Goal: Transaction & Acquisition: Book appointment/travel/reservation

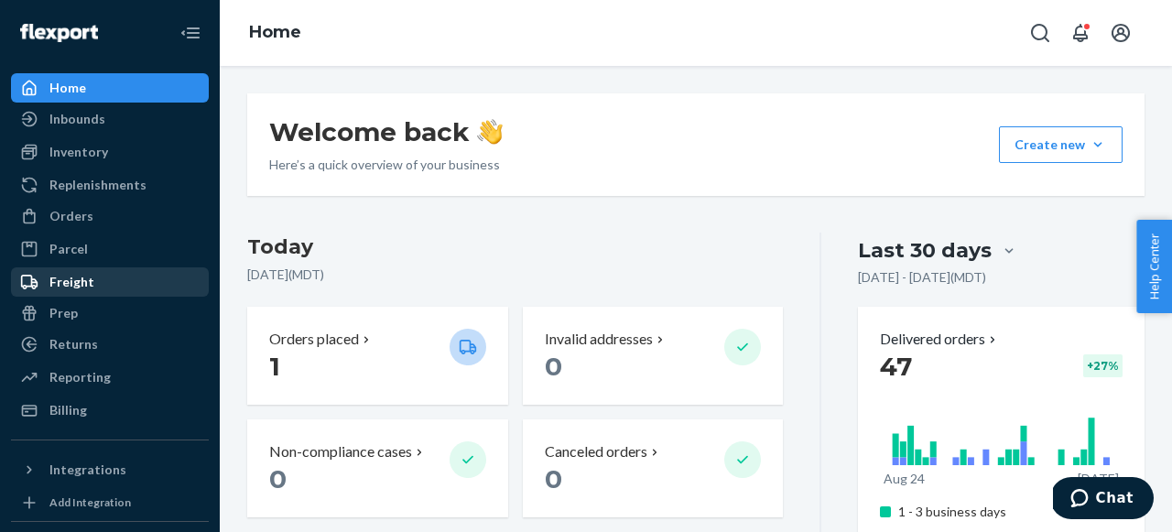
click at [105, 279] on div "Freight" at bounding box center [110, 282] width 194 height 26
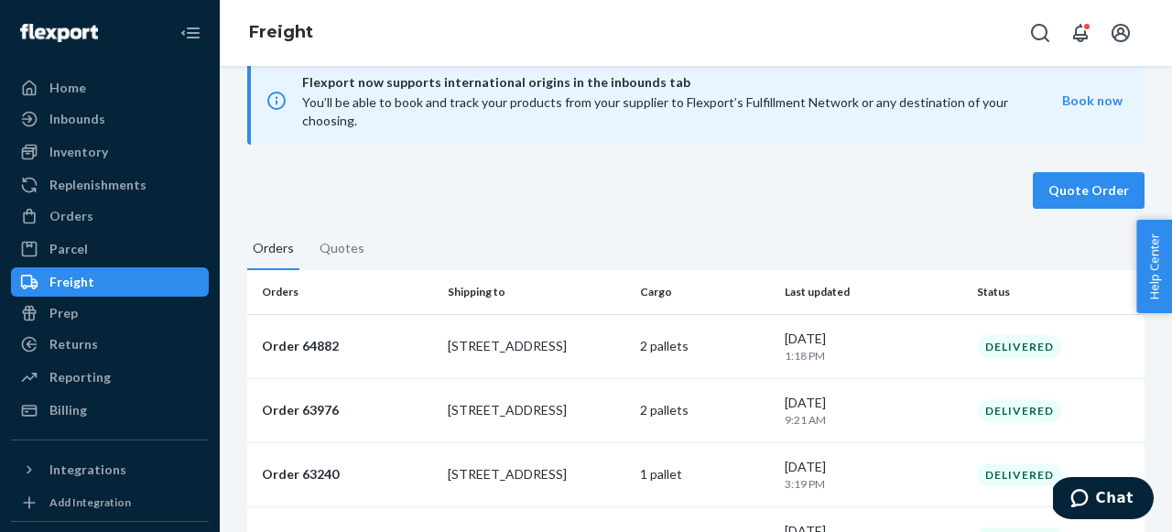
scroll to position [7, 0]
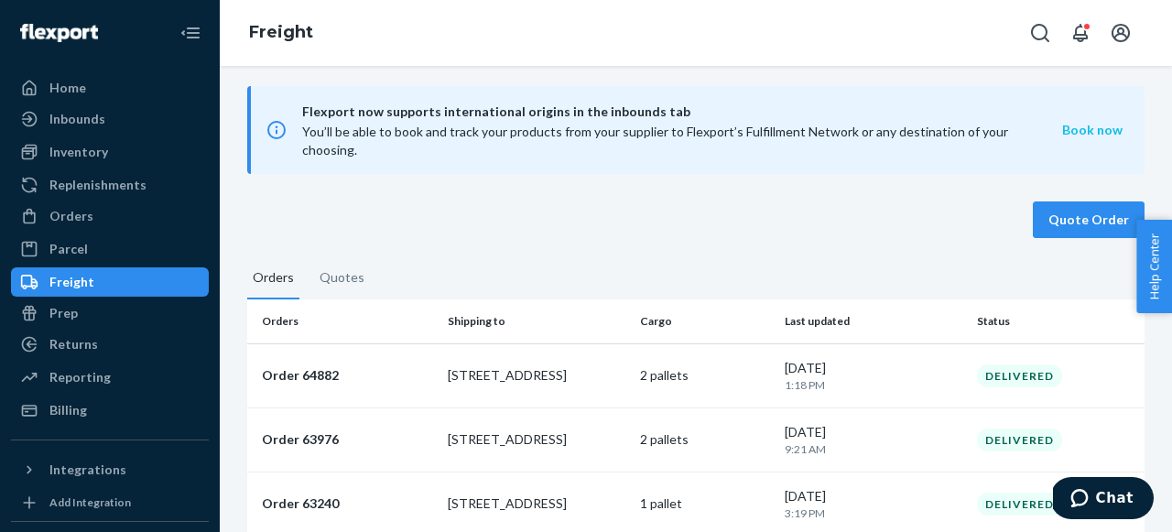
click at [1091, 124] on button "Book now" at bounding box center [1092, 130] width 60 height 18
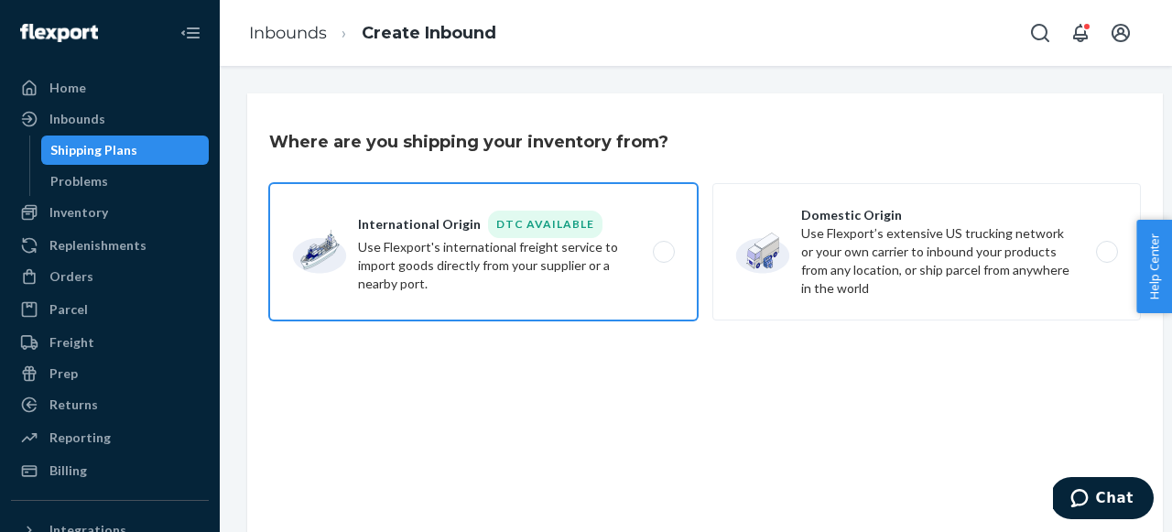
click at [558, 277] on label "International Origin DTC Available Use Flexport's international freight service…" at bounding box center [483, 251] width 429 height 137
click at [663, 258] on input "International Origin DTC Available Use Flexport's international freight service…" at bounding box center [669, 252] width 12 height 12
radio input "true"
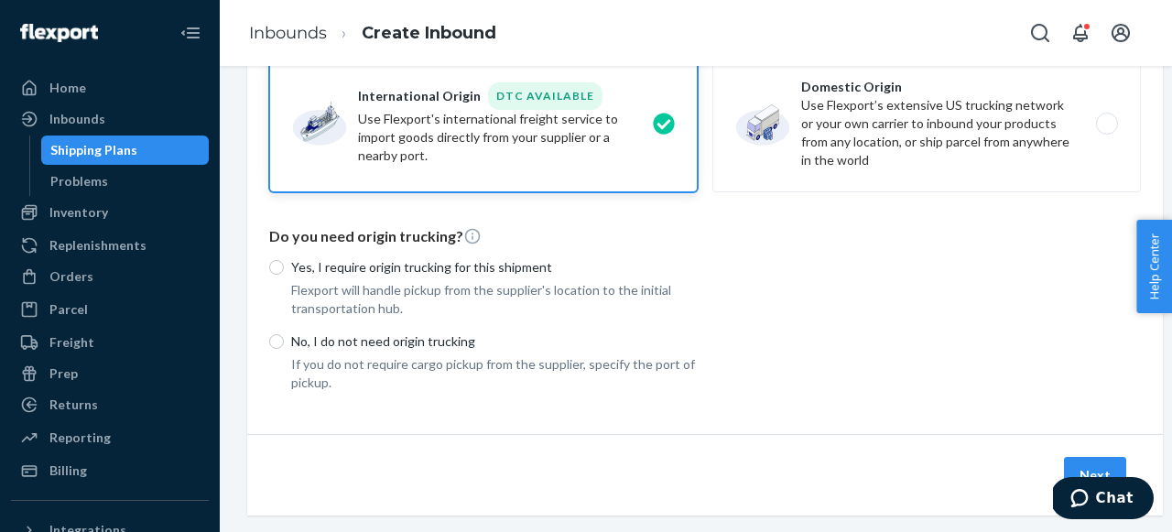
scroll to position [142, 0]
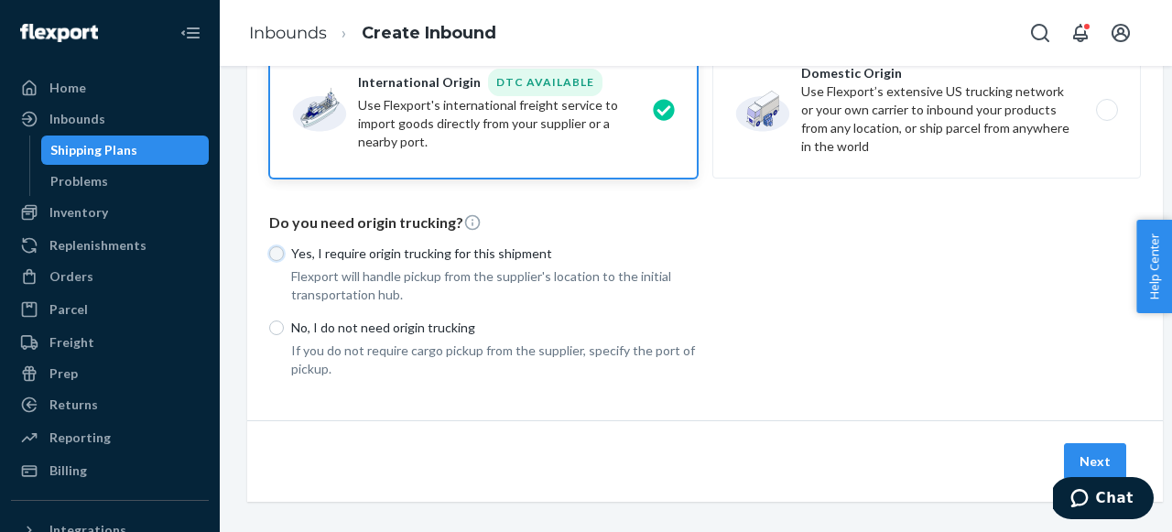
click at [277, 256] on input "Yes, I require origin trucking for this shipment" at bounding box center [276, 253] width 15 height 15
radio input "true"
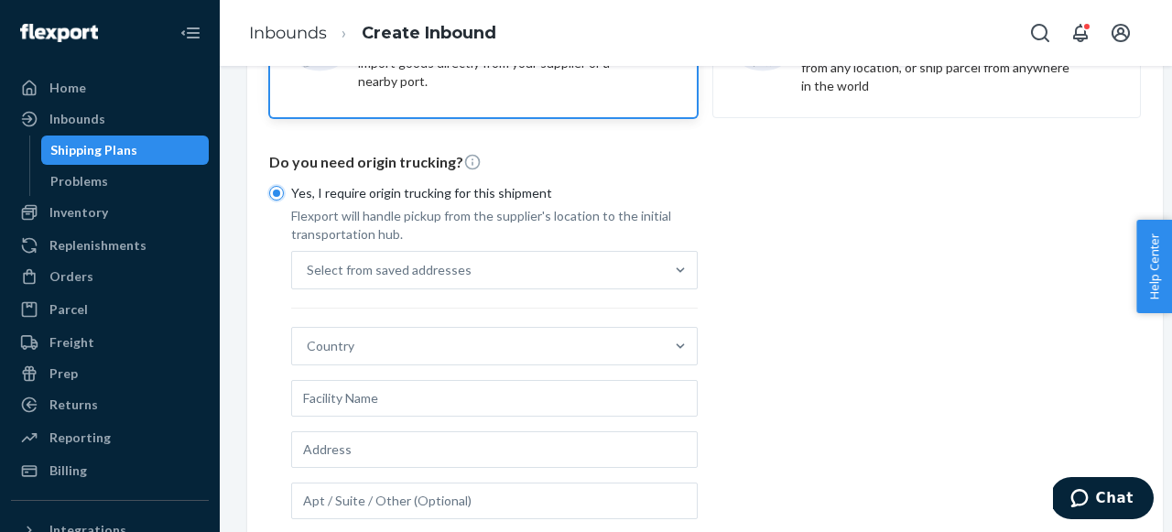
scroll to position [217, 0]
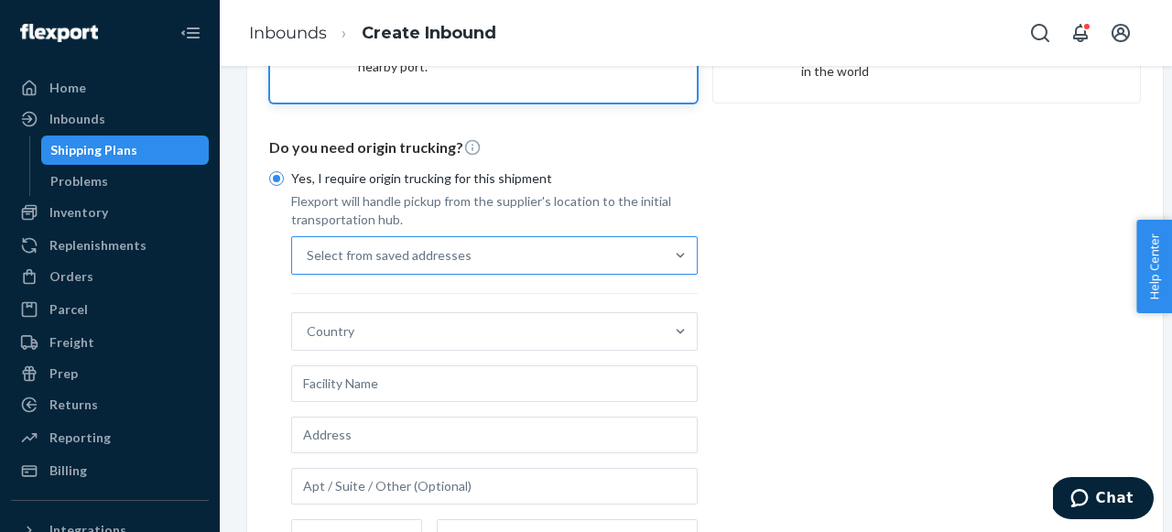
click at [561, 253] on div "Select from saved addresses" at bounding box center [478, 255] width 372 height 37
click at [309, 253] on input "Select from saved addresses" at bounding box center [308, 255] width 2 height 18
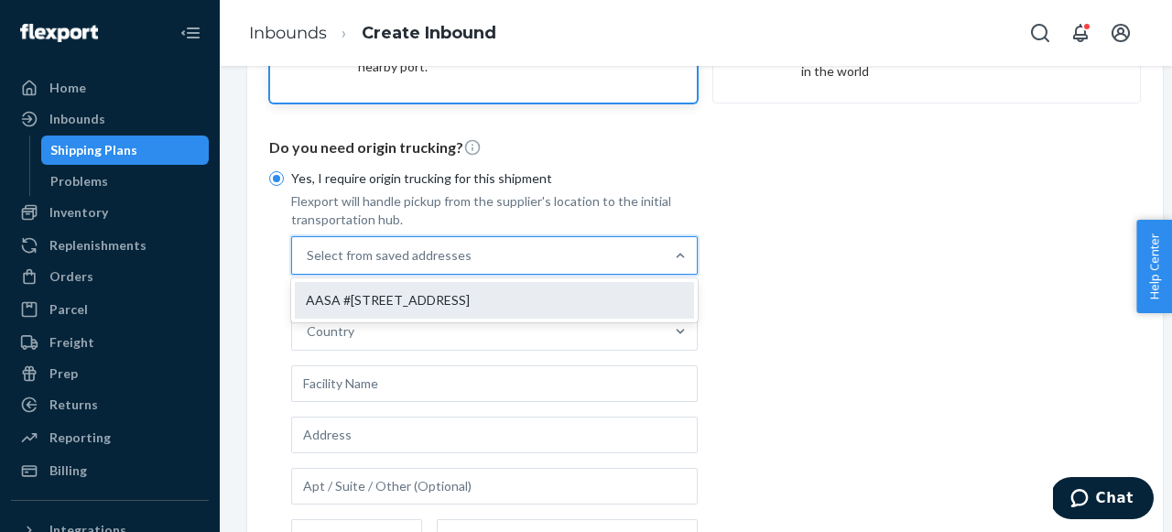
click at [526, 302] on div "AASA #[STREET_ADDRESS]" at bounding box center [494, 300] width 399 height 37
click at [309, 265] on input "[STREET_ADDRESS]. 1 result available. Use Up and Down to choose options, press …" at bounding box center [308, 255] width 2 height 18
type input "AASA"
type input "#[STREET_ADDRESS]"
type input "528415"
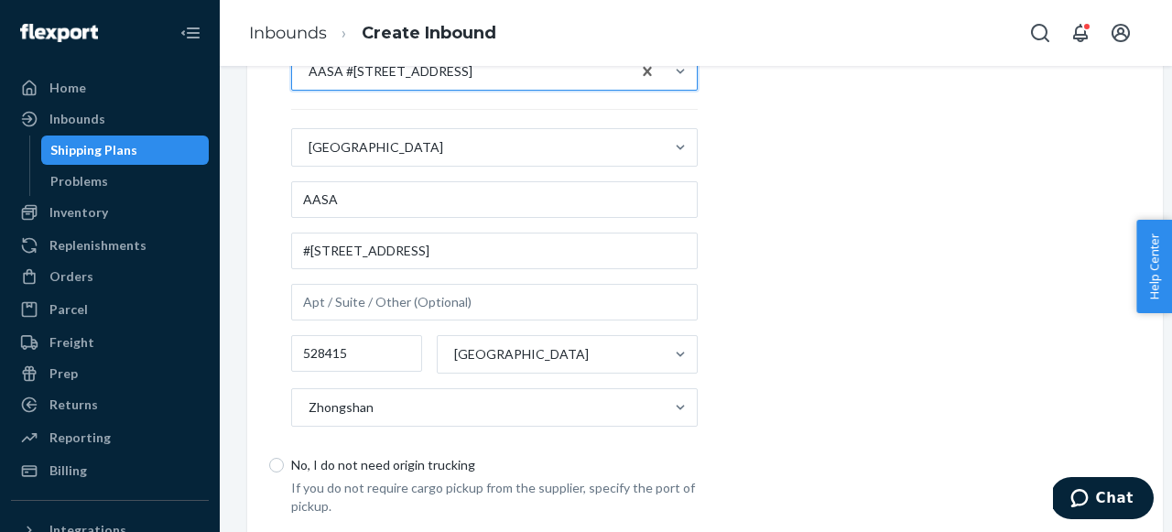
scroll to position [547, 0]
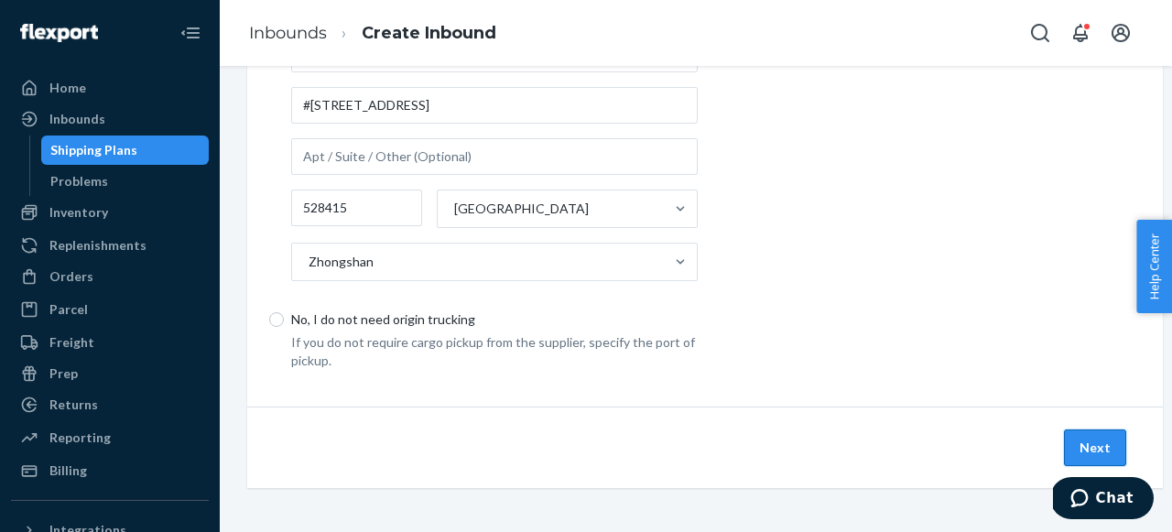
click at [1111, 452] on button "Next" at bounding box center [1095, 448] width 62 height 37
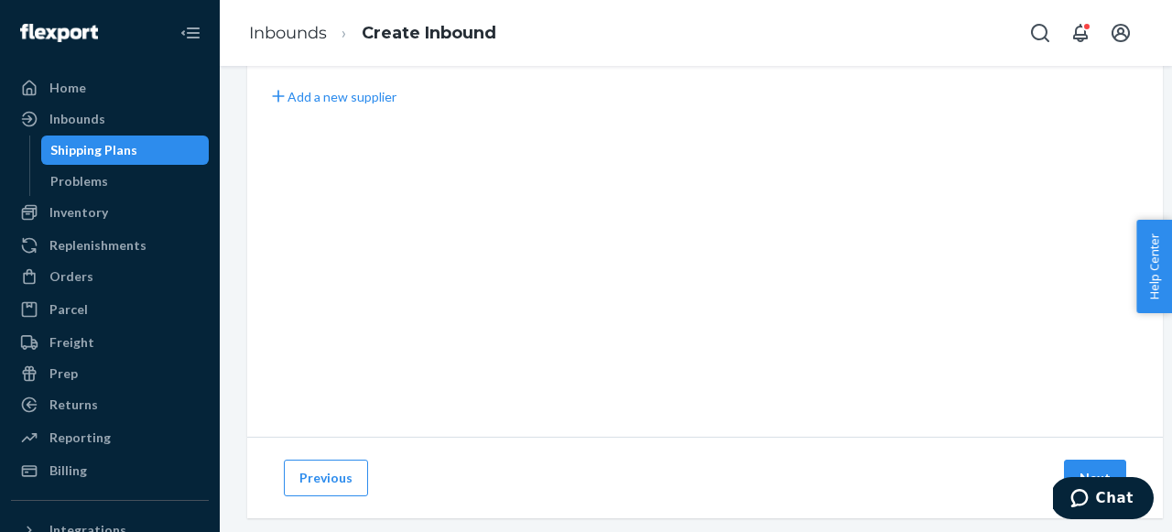
scroll to position [156, 0]
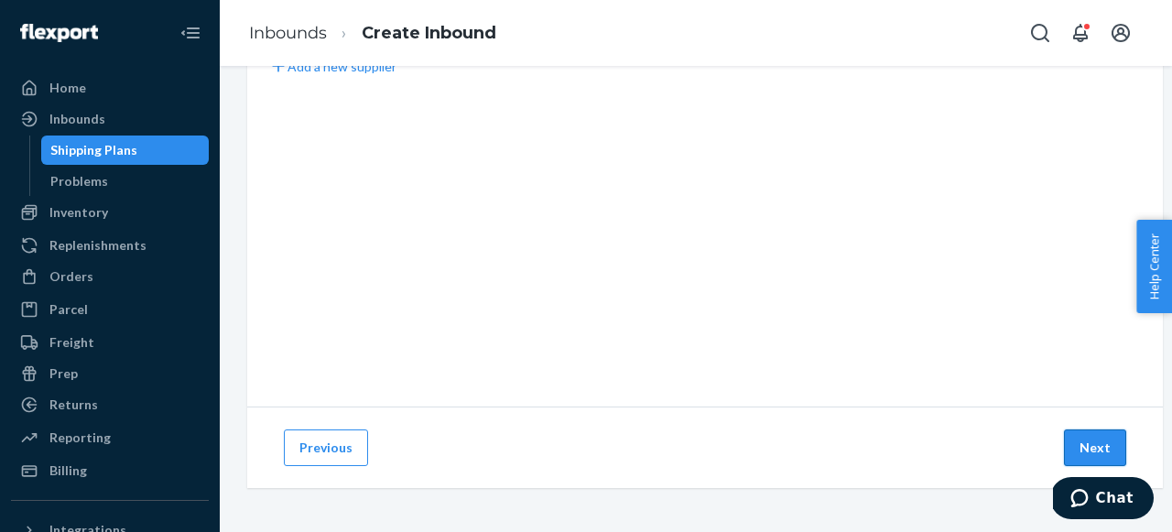
click at [1076, 440] on button "Next" at bounding box center [1095, 448] width 62 height 37
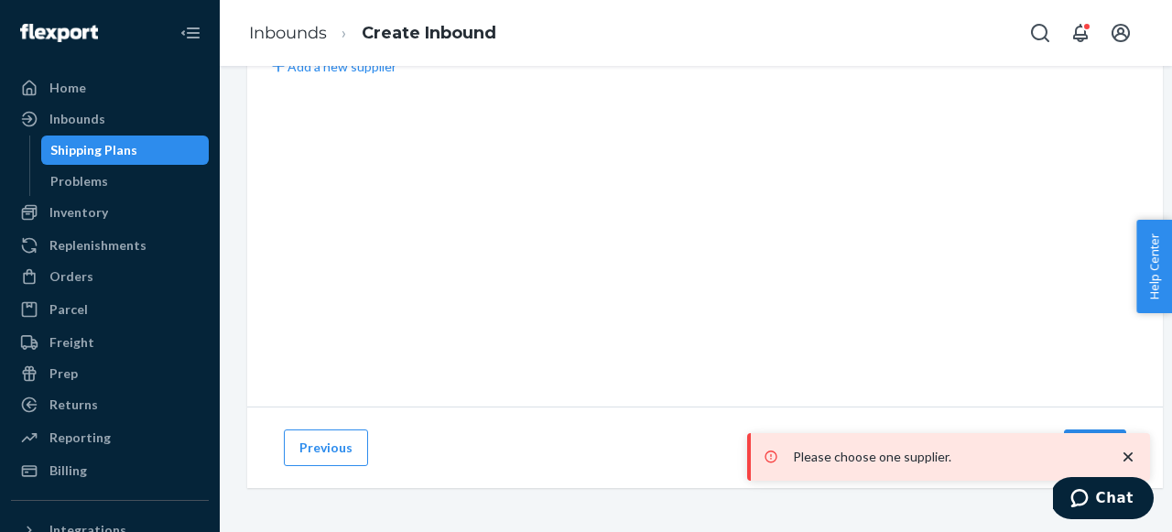
scroll to position [36, 0]
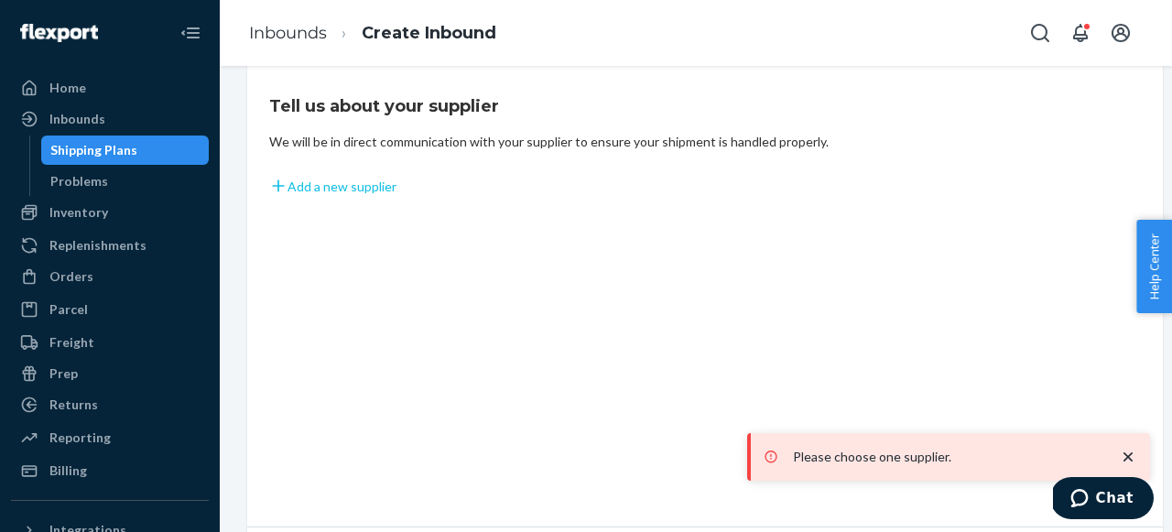
click at [338, 187] on button "Add a new supplier" at bounding box center [332, 186] width 127 height 19
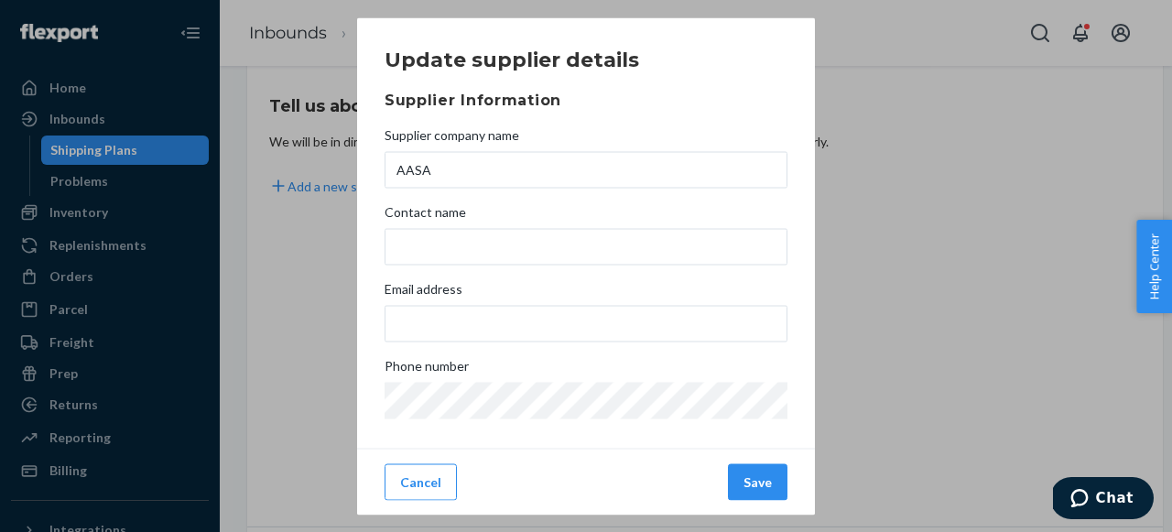
type input "AASA"
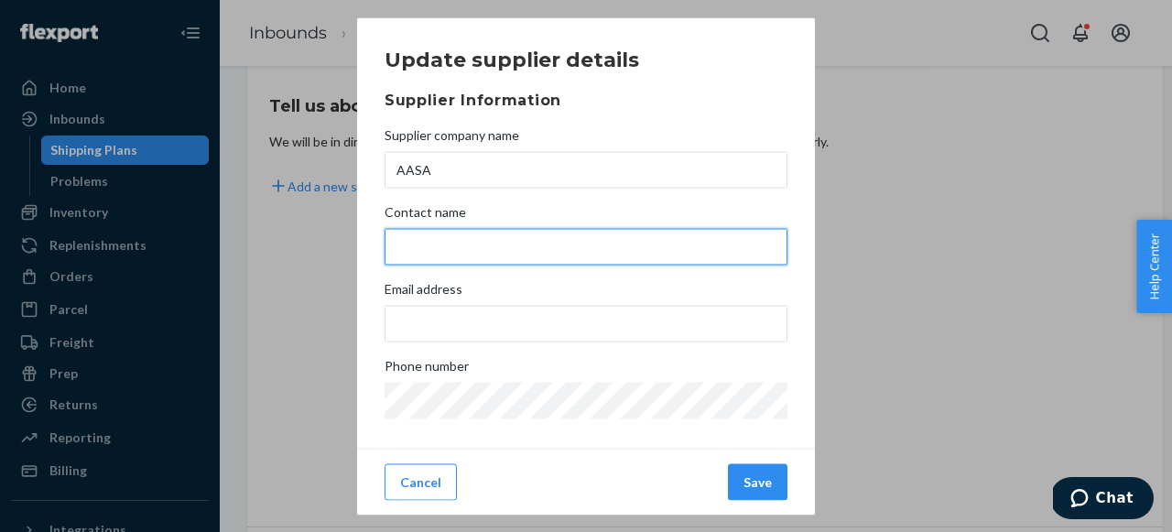
click at [539, 245] on input "Contact name" at bounding box center [586, 246] width 403 height 37
type input "[PERSON_NAME]"
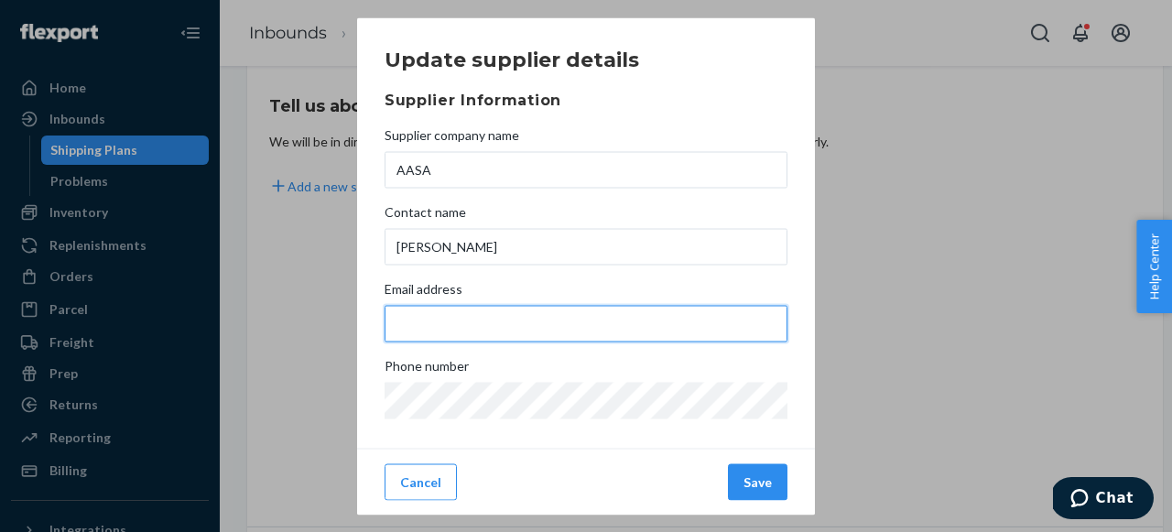
click at [480, 310] on input "Email address" at bounding box center [586, 323] width 403 height 37
paste input "[PERSON_NAME][EMAIL_ADDRESS][DOMAIN_NAME]"
type input "[PERSON_NAME][EMAIL_ADDRESS][DOMAIN_NAME]"
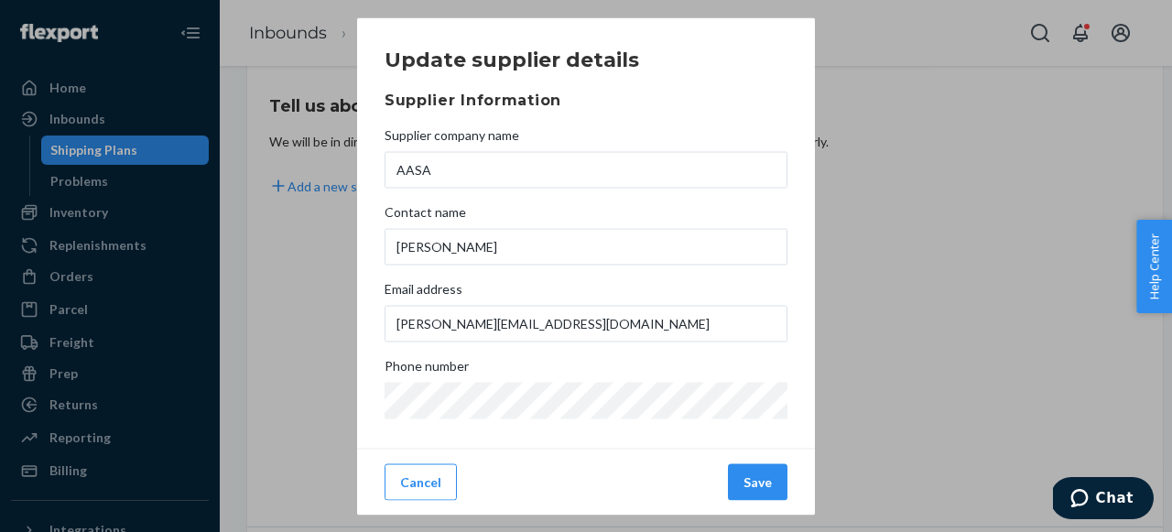
click at [621, 445] on div "Update supplier details Supplier Information Supplier company name AASA Contact…" at bounding box center [586, 266] width 403 height 457
click at [767, 484] on button "Save" at bounding box center [758, 481] width 60 height 37
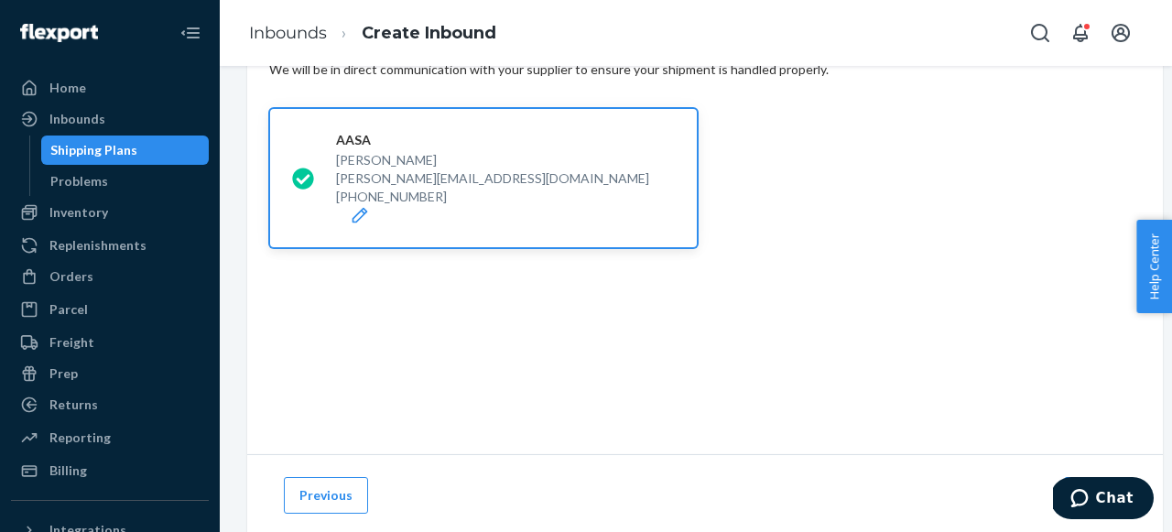
scroll to position [156, 0]
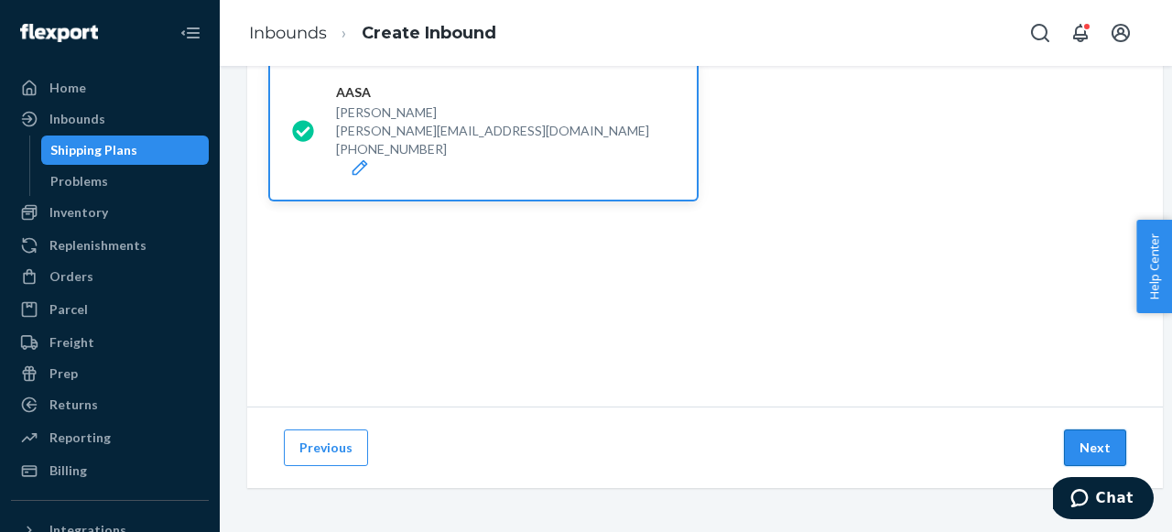
click at [1083, 440] on button "Next" at bounding box center [1095, 448] width 62 height 37
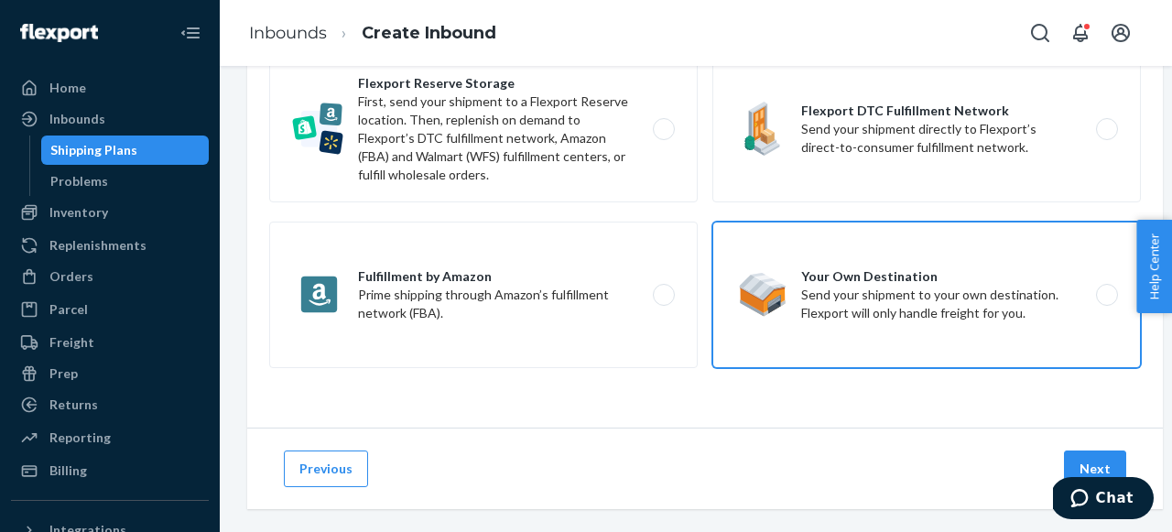
scroll to position [137, 0]
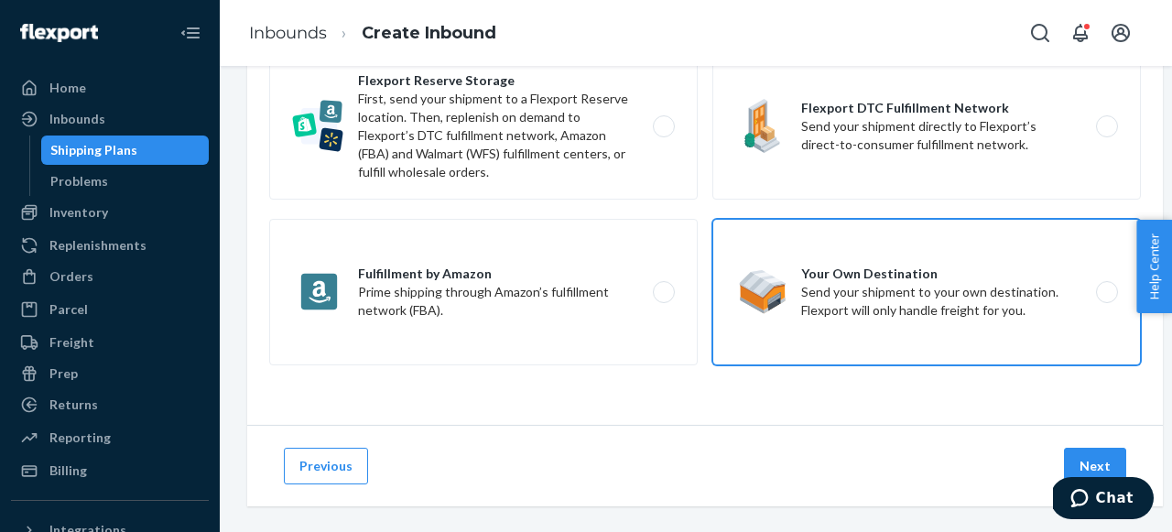
click at [907, 324] on label "Your Own Destination Send your shipment to your own destination. Flexport will …" at bounding box center [927, 292] width 429 height 147
click at [1106, 299] on input "Your Own Destination Send your shipment to your own destination. Flexport will …" at bounding box center [1112, 293] width 12 height 12
radio input "true"
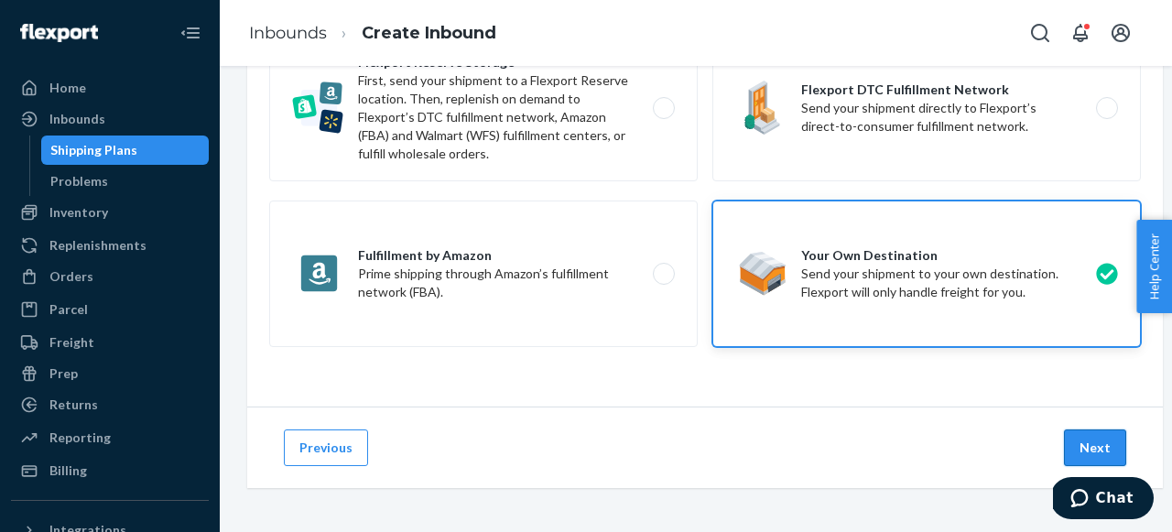
click at [1087, 441] on button "Next" at bounding box center [1095, 448] width 62 height 37
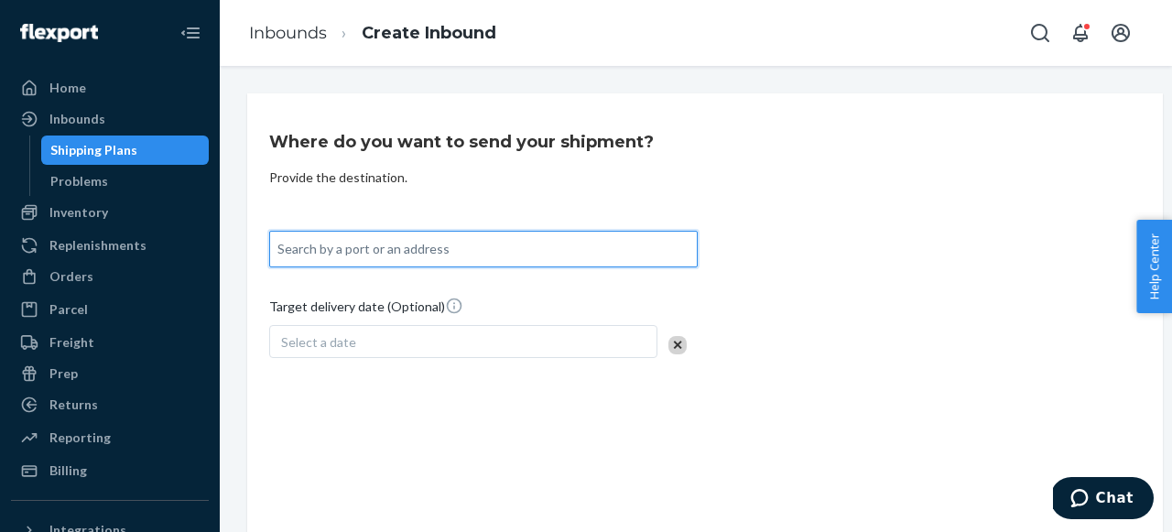
click at [600, 256] on div "Search by a port or an address" at bounding box center [483, 249] width 427 height 33
click at [279, 256] on input "0 results available. Use Up and Down to choose options, press Enter to select t…" at bounding box center [279, 249] width 2 height 18
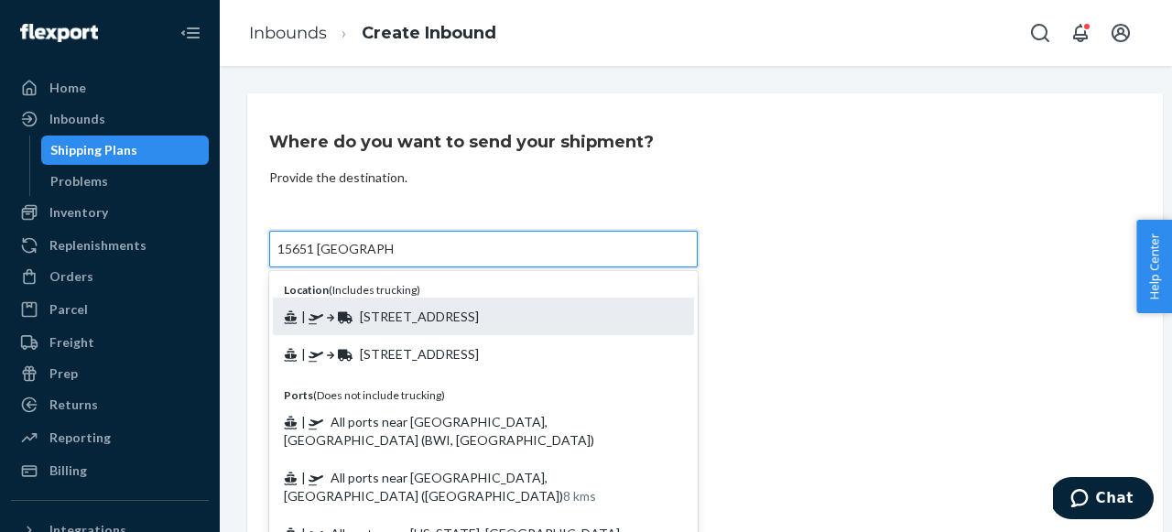
click at [479, 316] on span "| [STREET_ADDRESS]" at bounding box center [381, 317] width 195 height 16
click at [393, 258] on input "15651 [GEOGRAPHIC_DATA]" at bounding box center [335, 249] width 115 height 18
type input "[STREET_ADDRESS]"
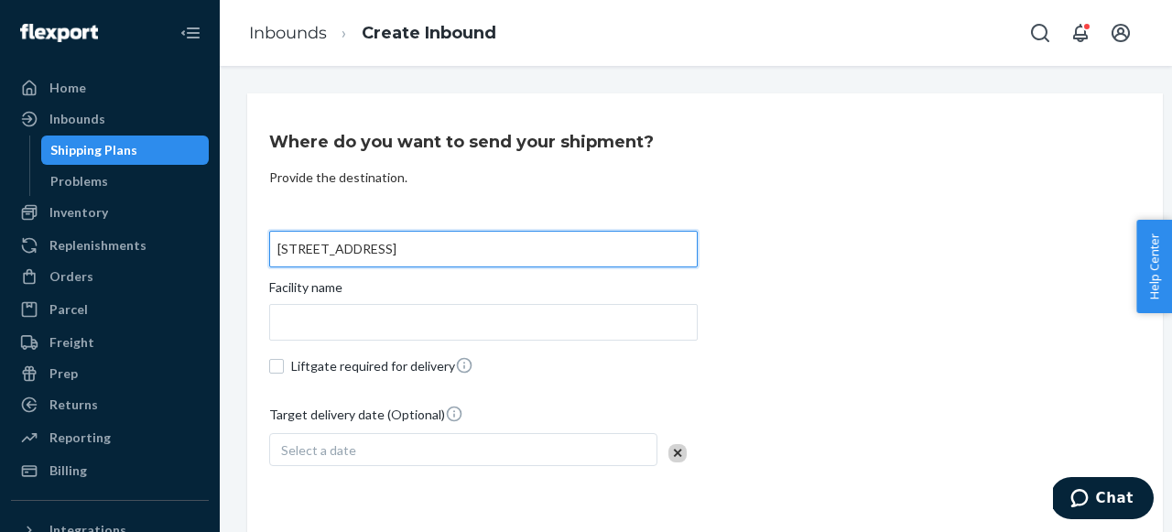
scroll to position [9, 0]
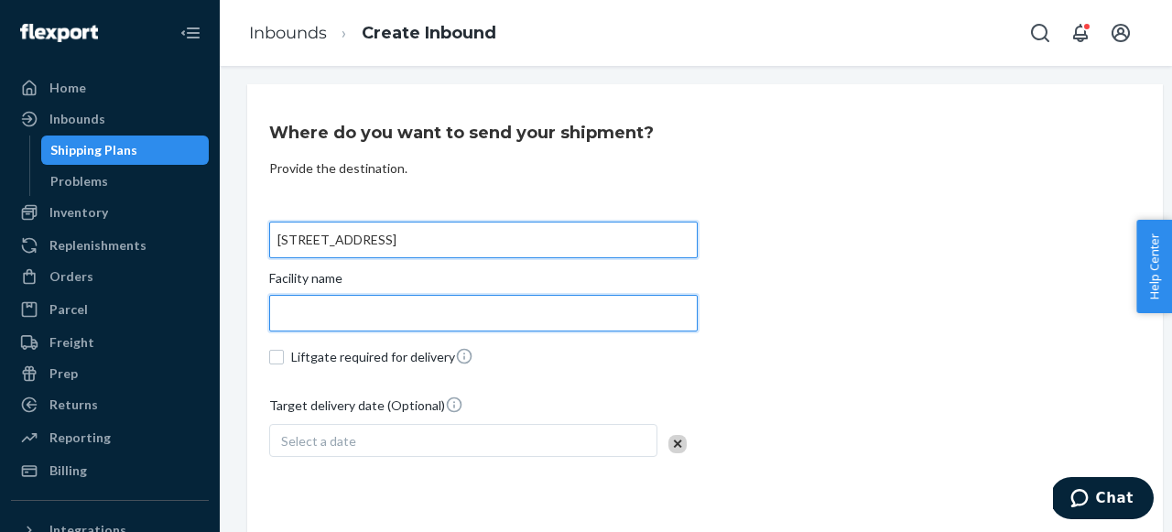
click at [523, 308] on input "text" at bounding box center [483, 313] width 429 height 37
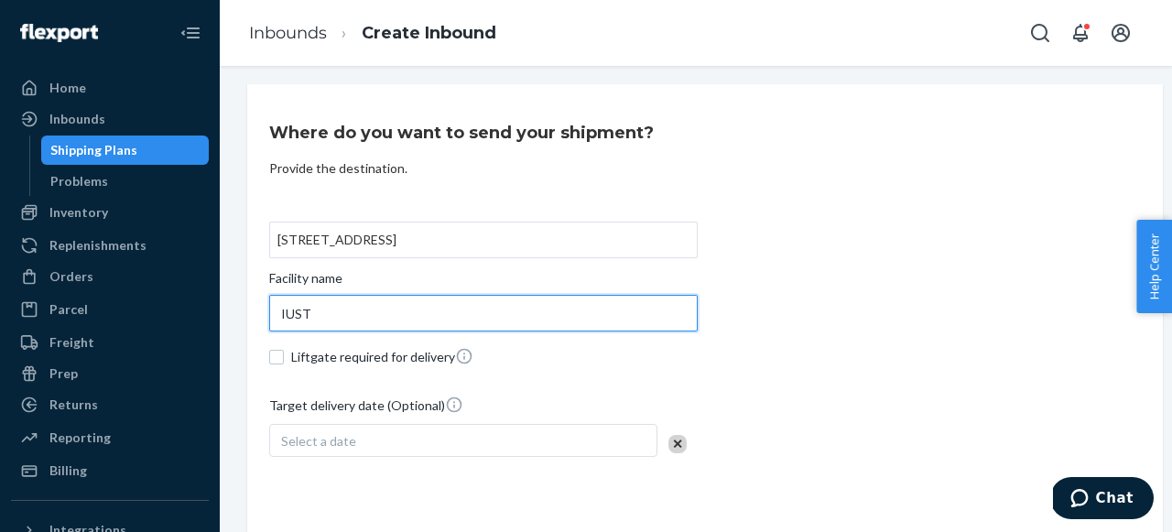
type input "IUST"
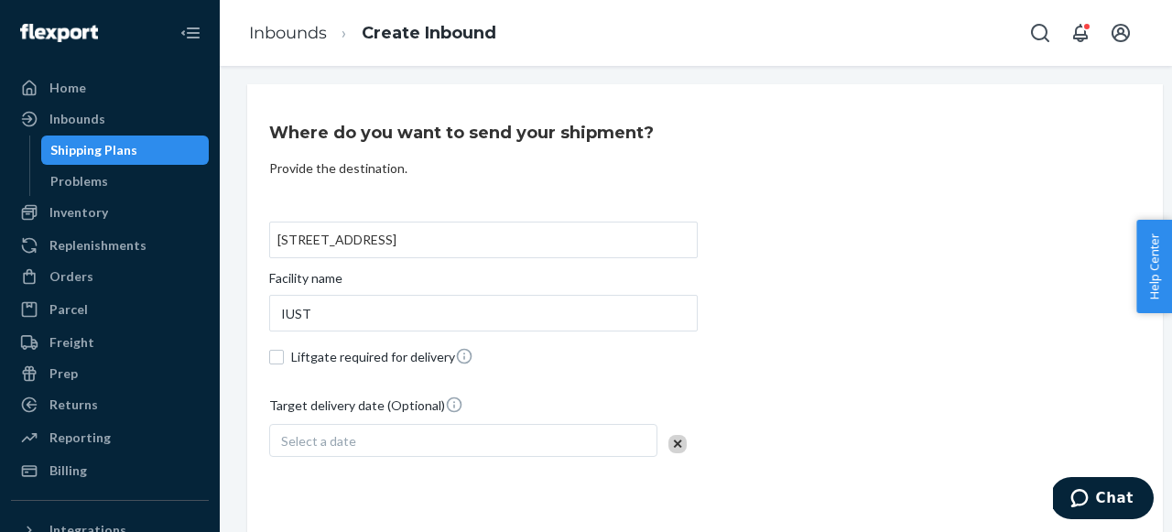
click at [902, 350] on div "[STREET_ADDRESS] [STREET_ADDRESS] Facility name IUST Liftgate required for deli…" at bounding box center [705, 343] width 872 height 242
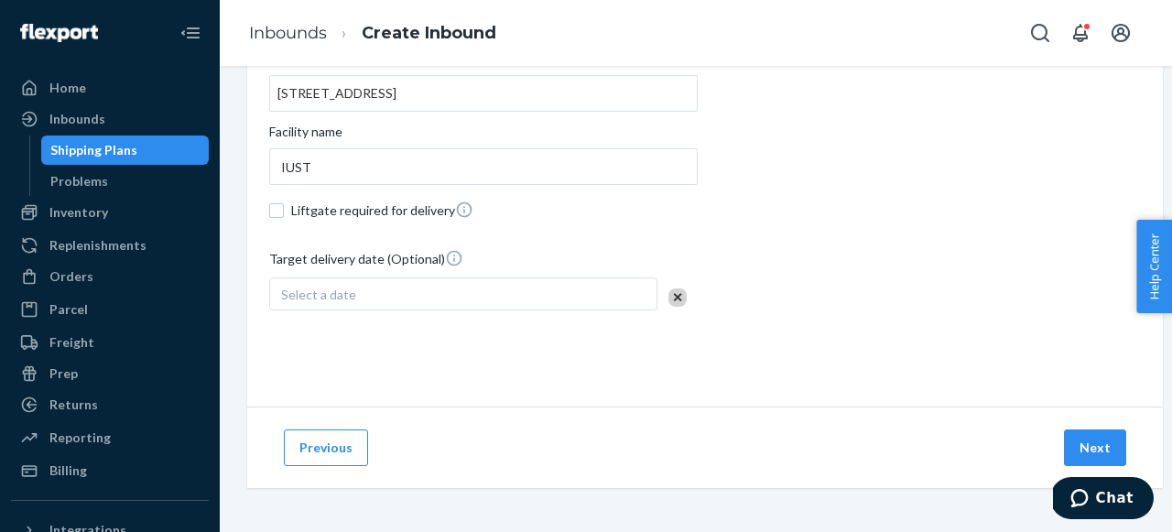
click at [550, 288] on div "Select a date" at bounding box center [463, 294] width 388 height 33
click at [514, 343] on div "Where do you want to send your shipment? Provide the destination. [STREET_ADDRE…" at bounding box center [705, 172] width 916 height 469
click at [1091, 439] on button "Next" at bounding box center [1095, 448] width 62 height 37
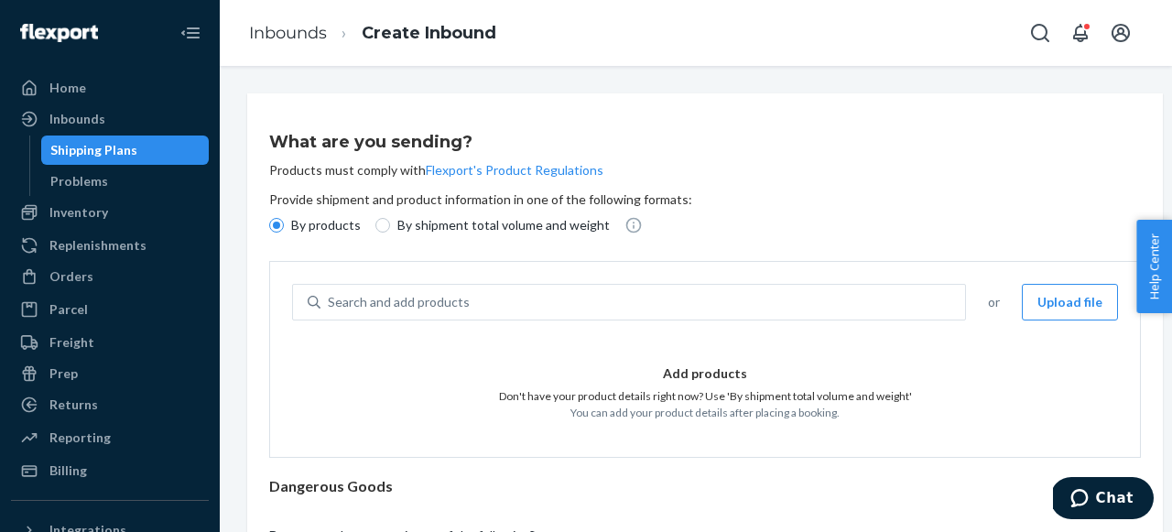
scroll to position [66, 0]
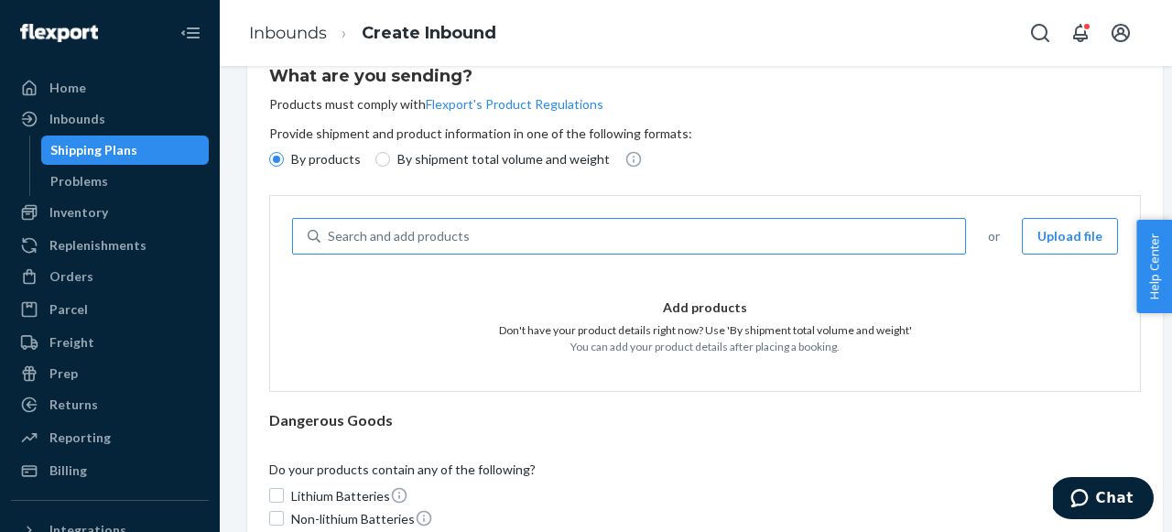
click at [592, 237] on div "Search and add products" at bounding box center [643, 236] width 645 height 33
click at [330, 237] on input "Search and add products" at bounding box center [329, 236] width 2 height 18
click at [673, 249] on div "Search and add products" at bounding box center [643, 236] width 645 height 33
click at [330, 245] on input "0 results available. Use Up and Down to choose options, press Enter to select t…" at bounding box center [329, 236] width 2 height 18
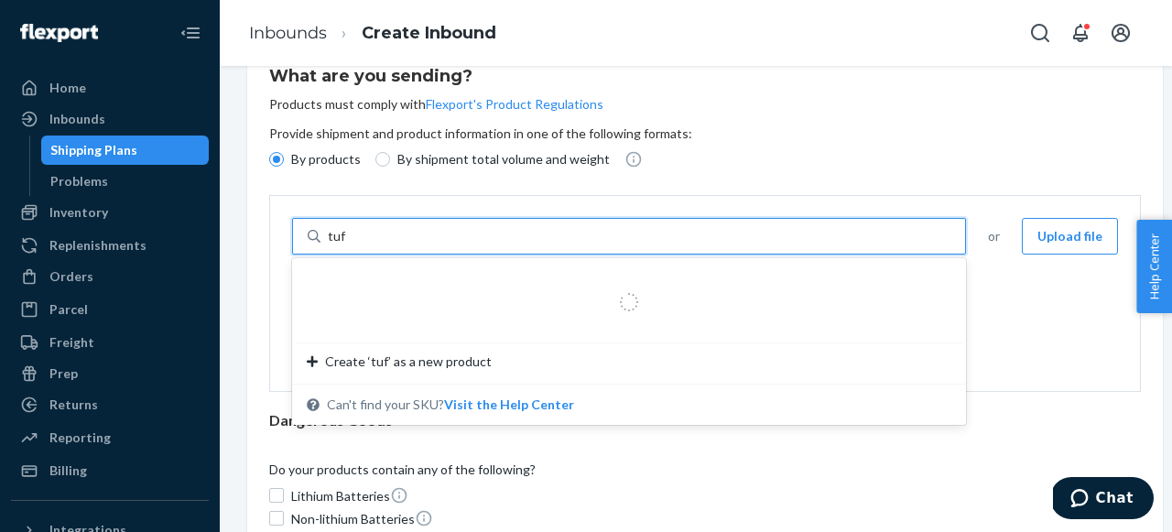
type input "tuff"
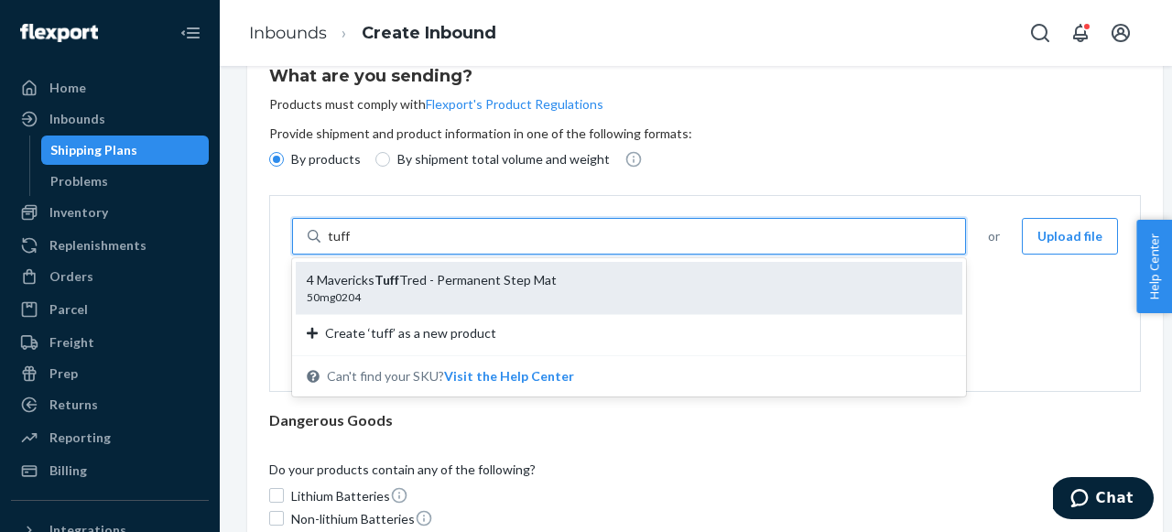
click at [595, 294] on div "50mg0204" at bounding box center [622, 297] width 630 height 16
click at [350, 245] on input "tuff" at bounding box center [339, 236] width 22 height 18
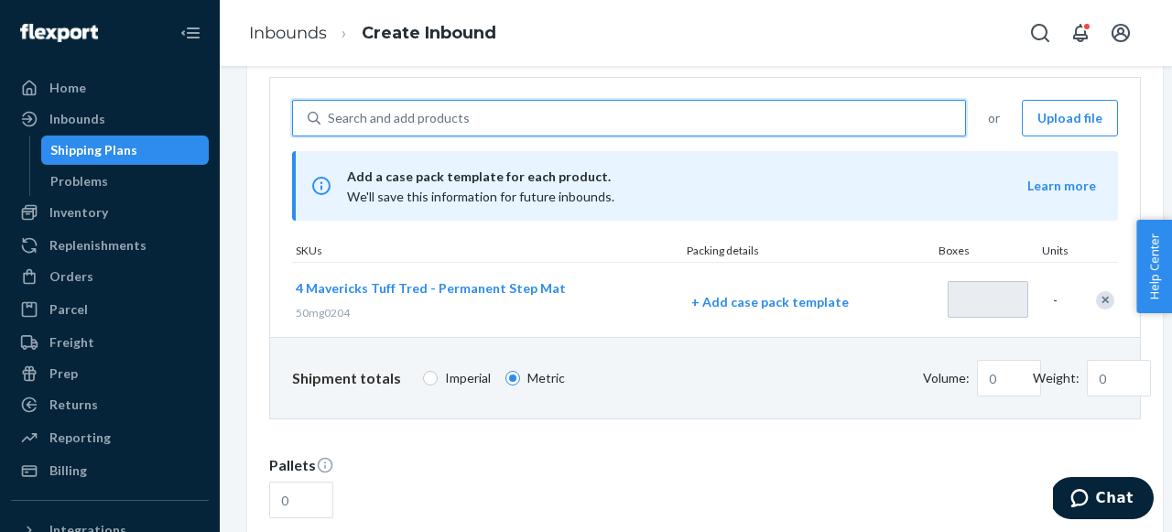
scroll to position [225, 0]
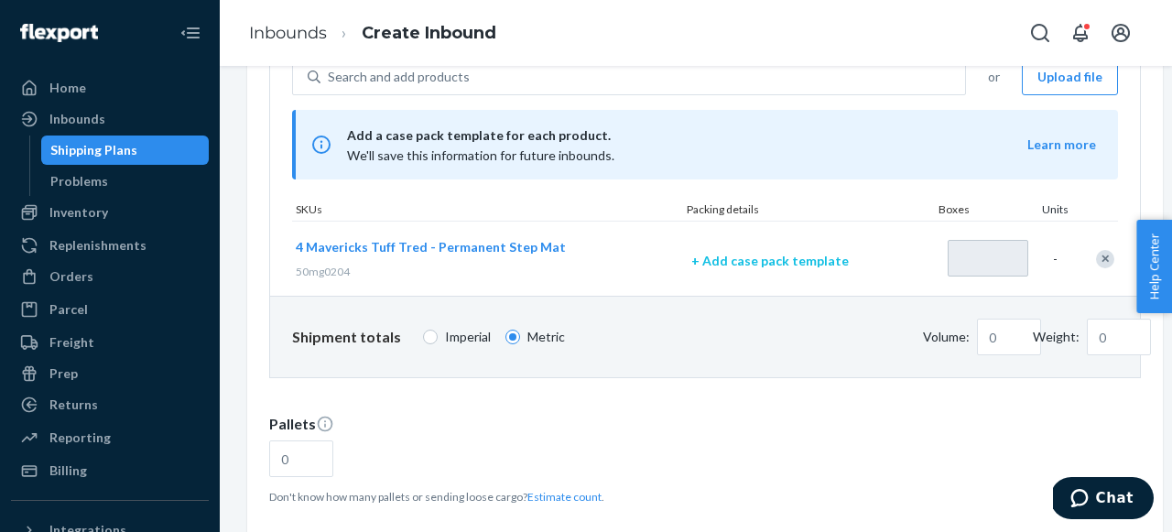
click at [759, 262] on p "+ Add case pack template" at bounding box center [808, 261] width 234 height 18
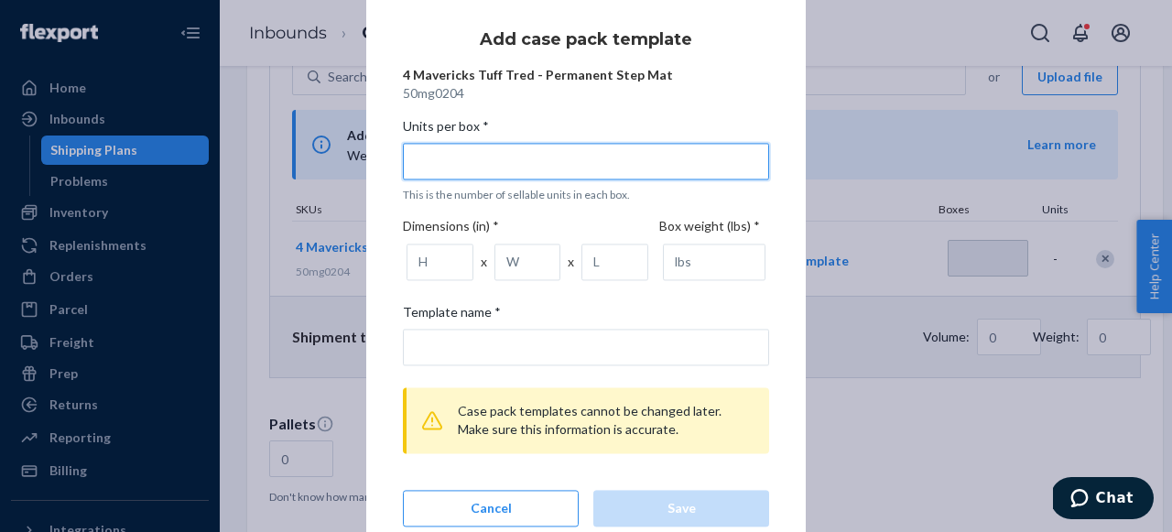
click at [517, 152] on input "Units per box * This is the number of sellable units in each box." at bounding box center [586, 161] width 366 height 37
type input "2"
type input "2 units per box"
type input "25"
type input "25 units per box"
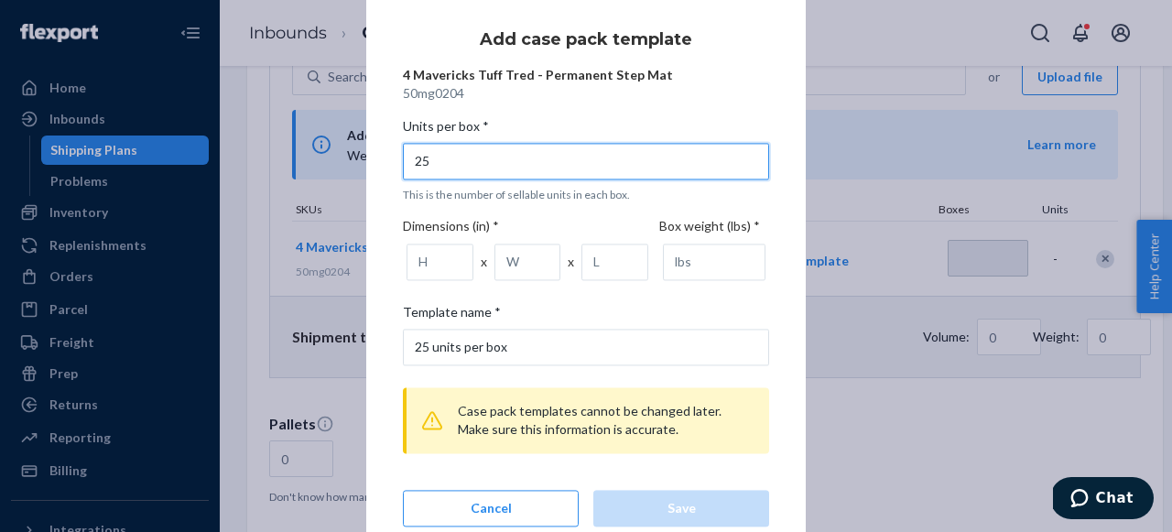
type input "25"
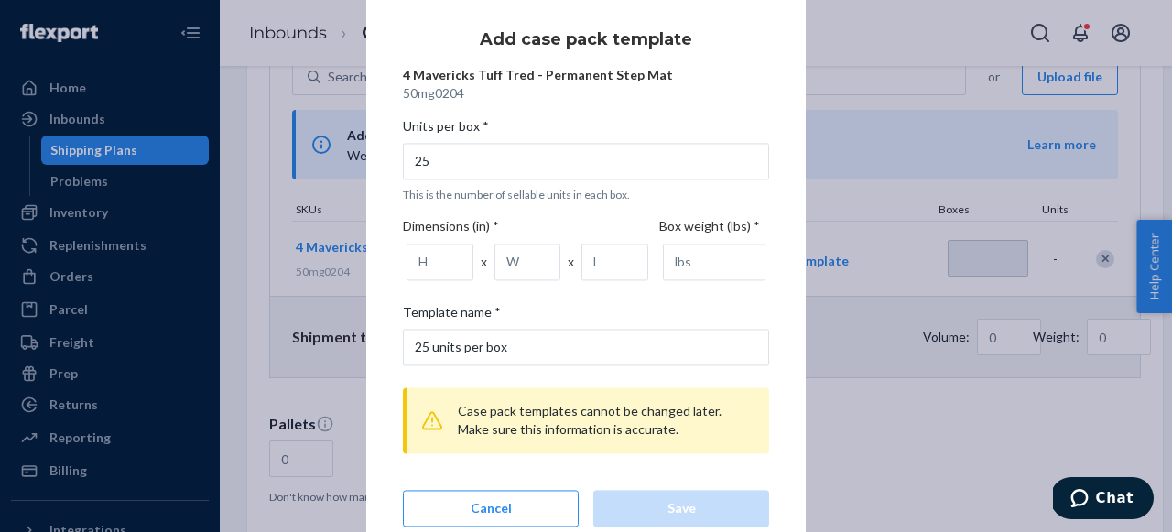
click at [554, 192] on p "This is the number of sellable units in each box." at bounding box center [586, 195] width 366 height 16
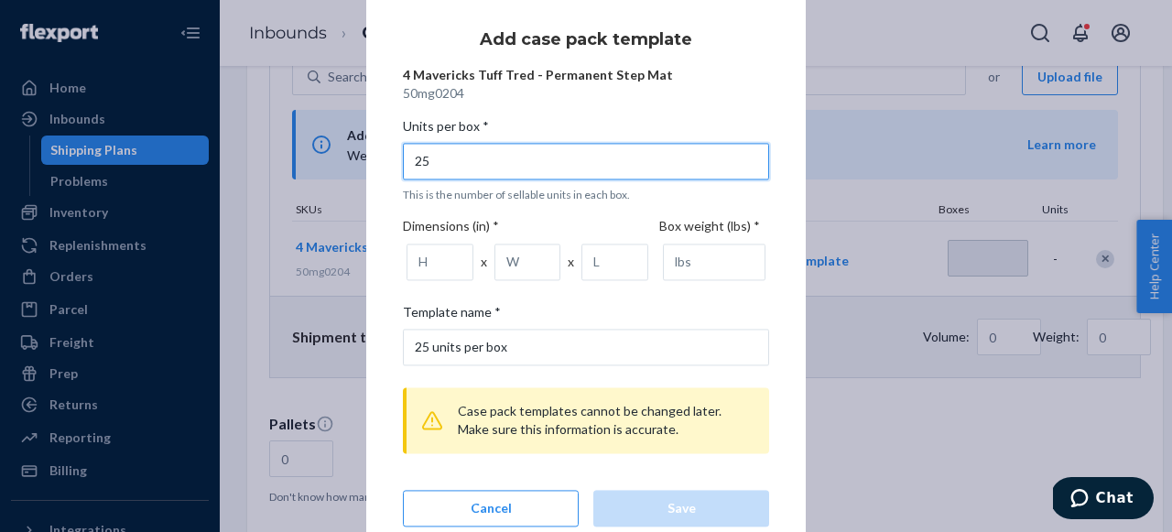
click at [554, 180] on input "25" at bounding box center [586, 161] width 366 height 37
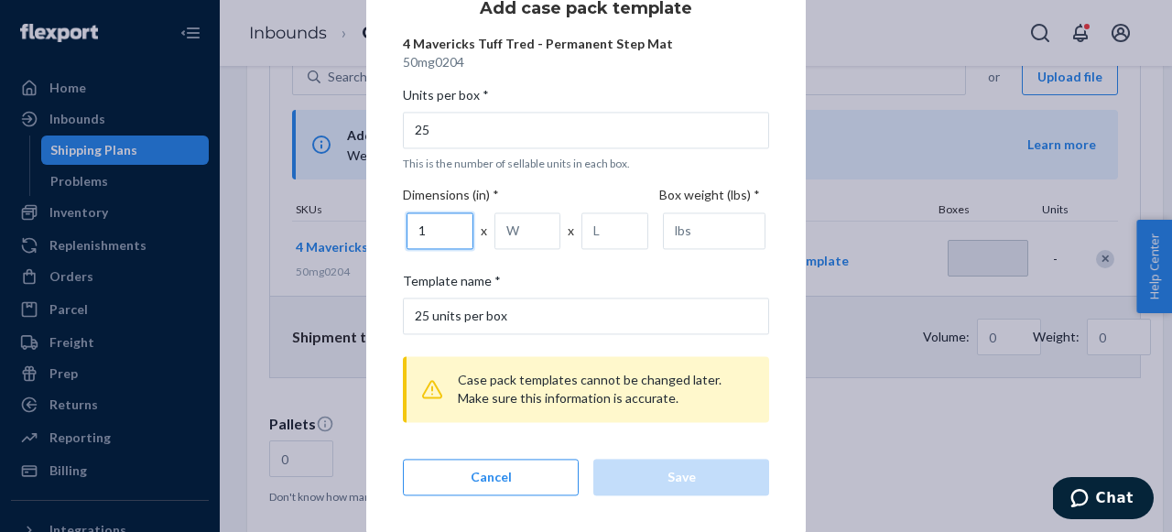
type input "1"
click at [455, 231] on input "1" at bounding box center [440, 230] width 67 height 37
click at [513, 192] on div "Dimensions (in) * 21.5 x x" at bounding box center [531, 221] width 256 height 71
type input "21.49"
click at [451, 234] on input "21.49" at bounding box center [440, 230] width 67 height 37
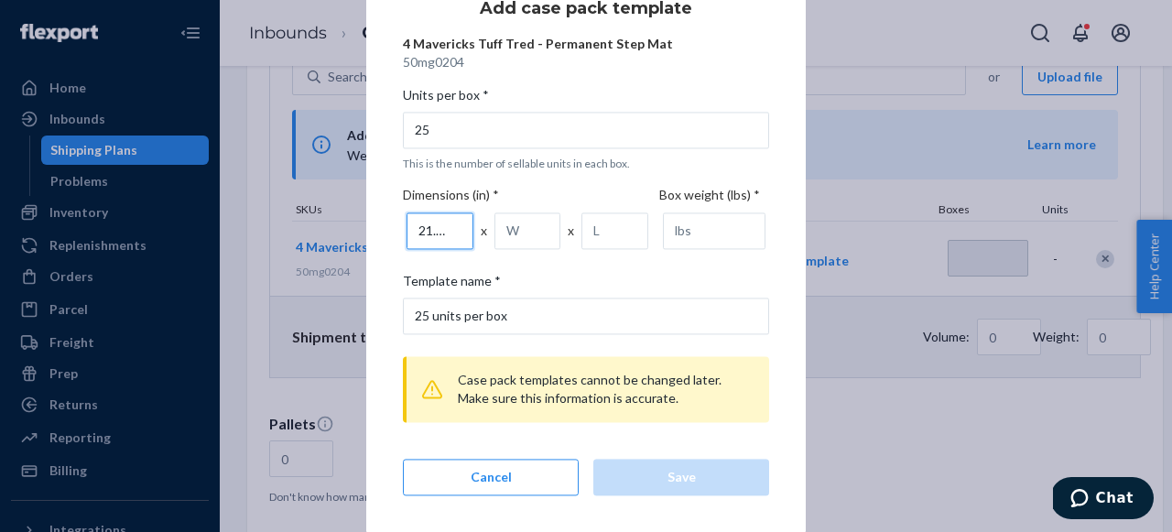
click at [437, 231] on input "21.49" at bounding box center [440, 230] width 67 height 37
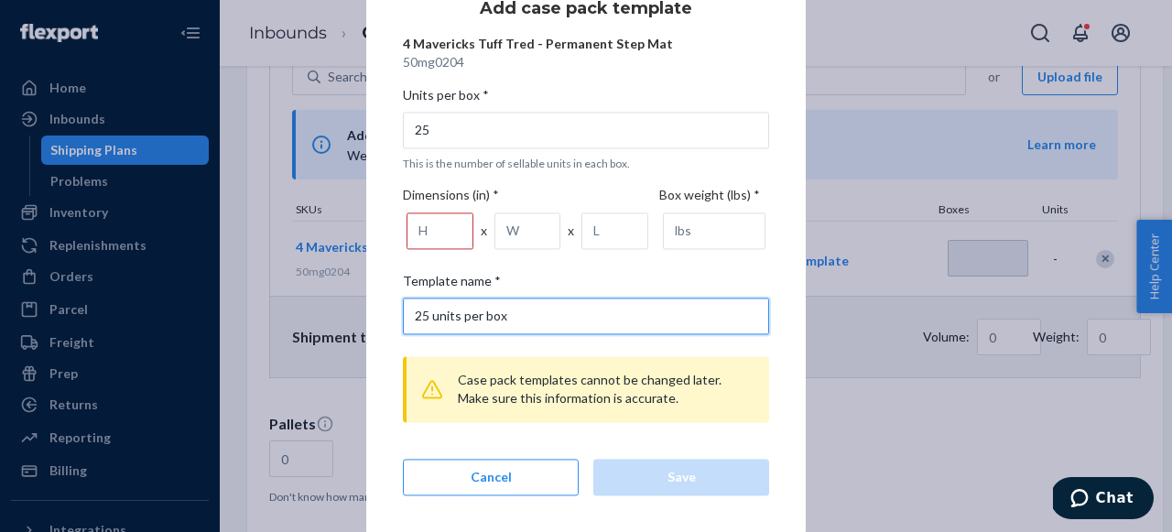
click at [485, 315] on input "25 units per box" at bounding box center [586, 316] width 366 height 37
type input "Tuff Tred Case"
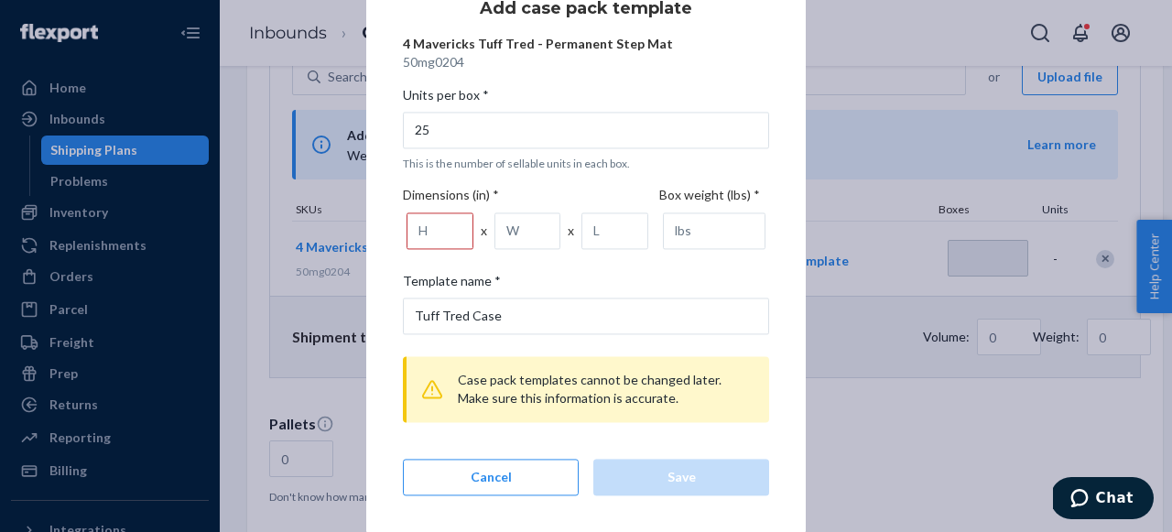
click at [612, 279] on div "Template name *" at bounding box center [586, 285] width 366 height 26
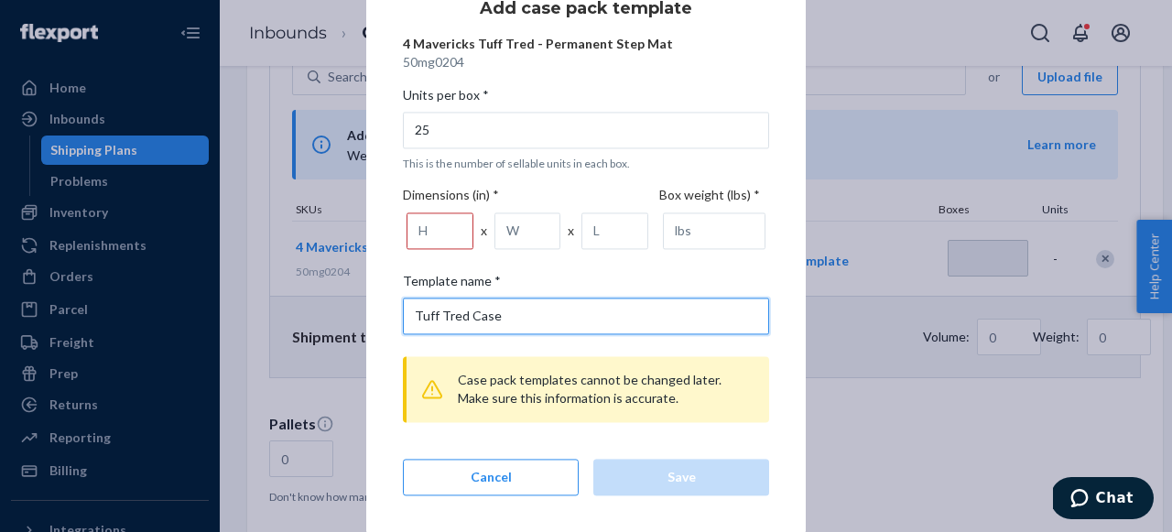
click at [612, 298] on input "Tuff Tred Case" at bounding box center [586, 316] width 366 height 37
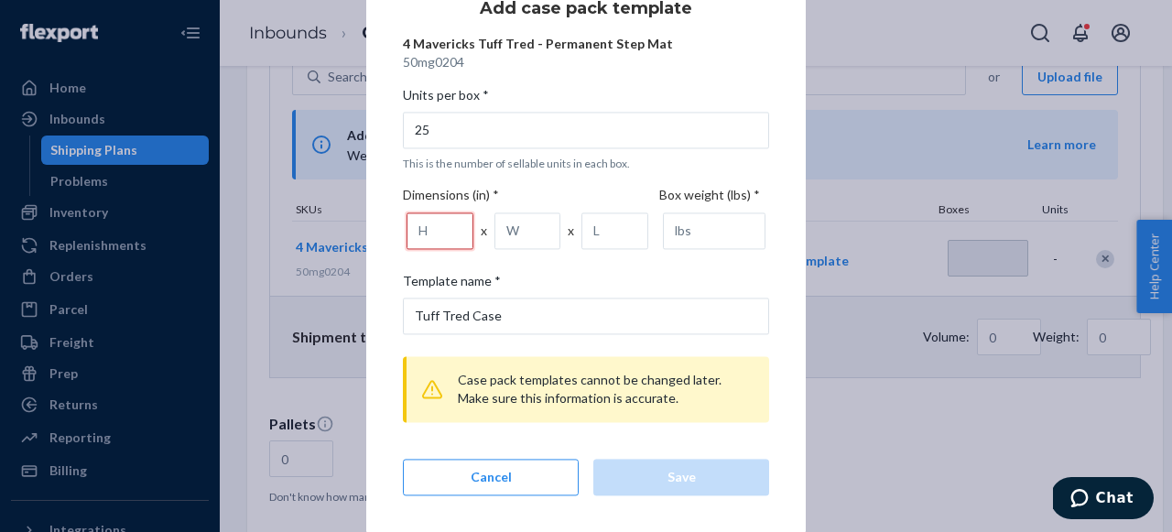
click at [448, 238] on input "number" at bounding box center [440, 230] width 67 height 37
type input "7"
click at [512, 229] on input "number" at bounding box center [528, 230] width 67 height 37
type input "10"
click at [603, 245] on input "number" at bounding box center [615, 230] width 67 height 37
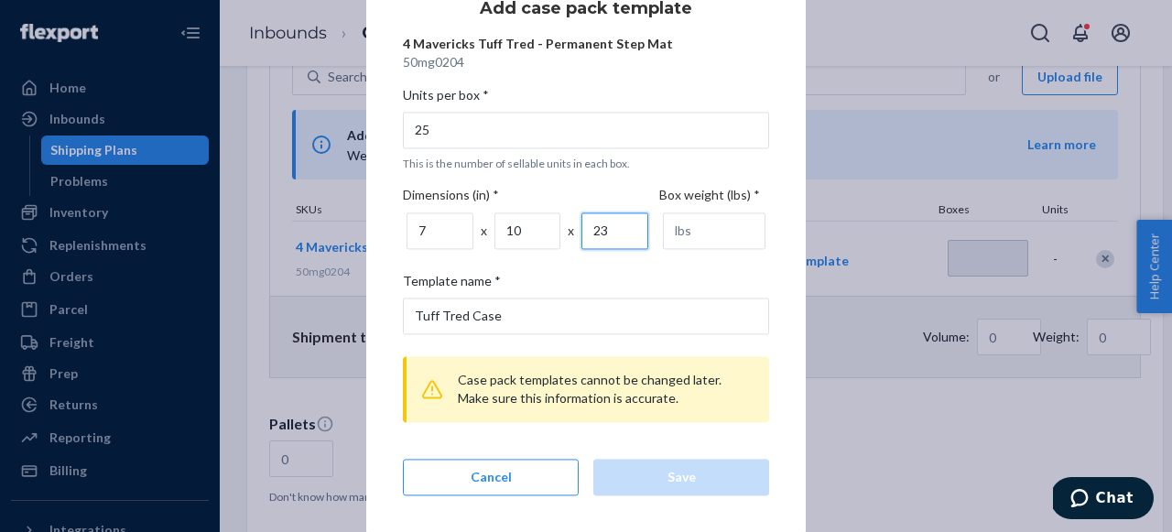
type input "23"
click at [640, 272] on div "Template name *" at bounding box center [586, 285] width 366 height 26
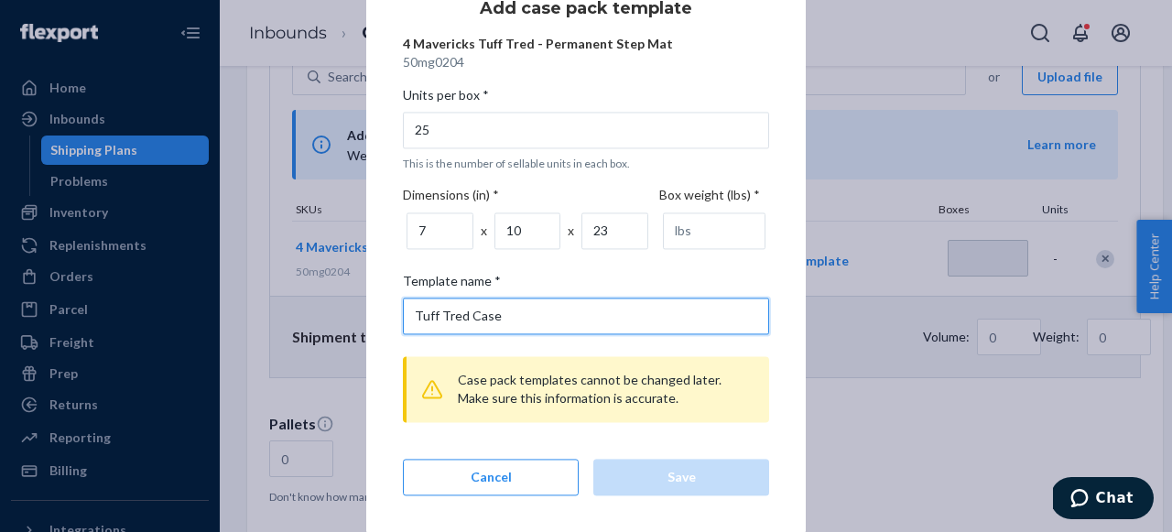
click at [640, 298] on input "Tuff Tred Case" at bounding box center [586, 316] width 366 height 37
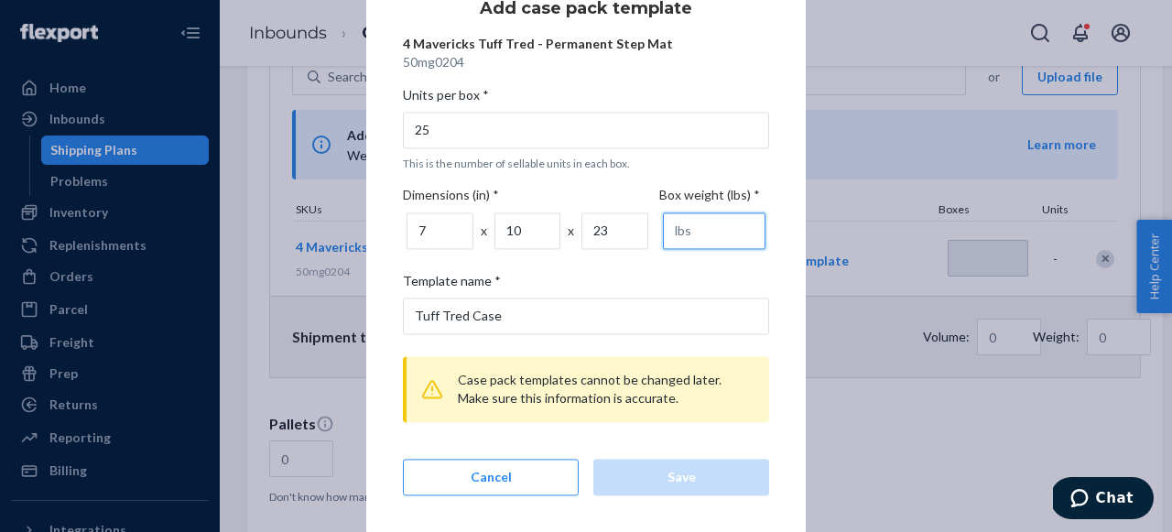
click at [695, 238] on input "number" at bounding box center [714, 230] width 103 height 37
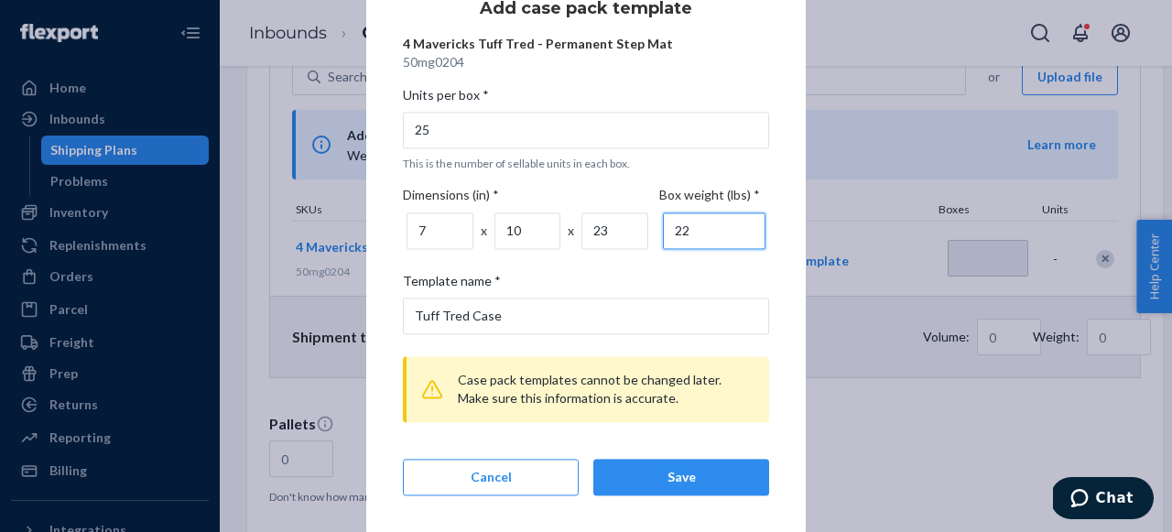
type input "22"
click at [724, 267] on div "Units per box * 25 This is the number of sellable units in each box. Dimensions…" at bounding box center [586, 291] width 366 height 424
click at [701, 485] on div "Save" at bounding box center [681, 477] width 145 height 18
type input "0.03"
type input "9.98"
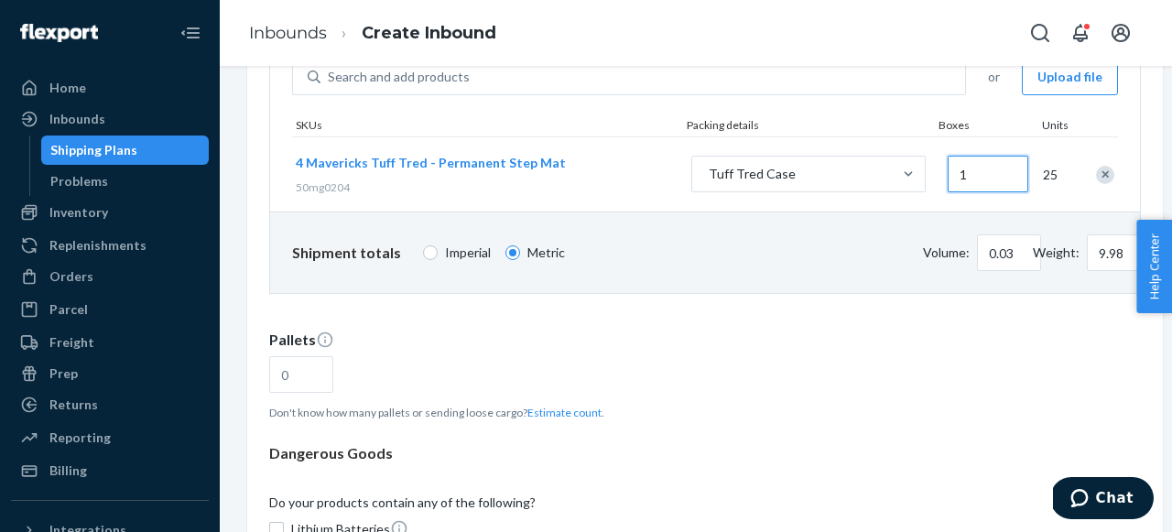
click at [975, 173] on input "1" at bounding box center [988, 174] width 81 height 37
type input "4"
type input "0.11"
type input "39.92"
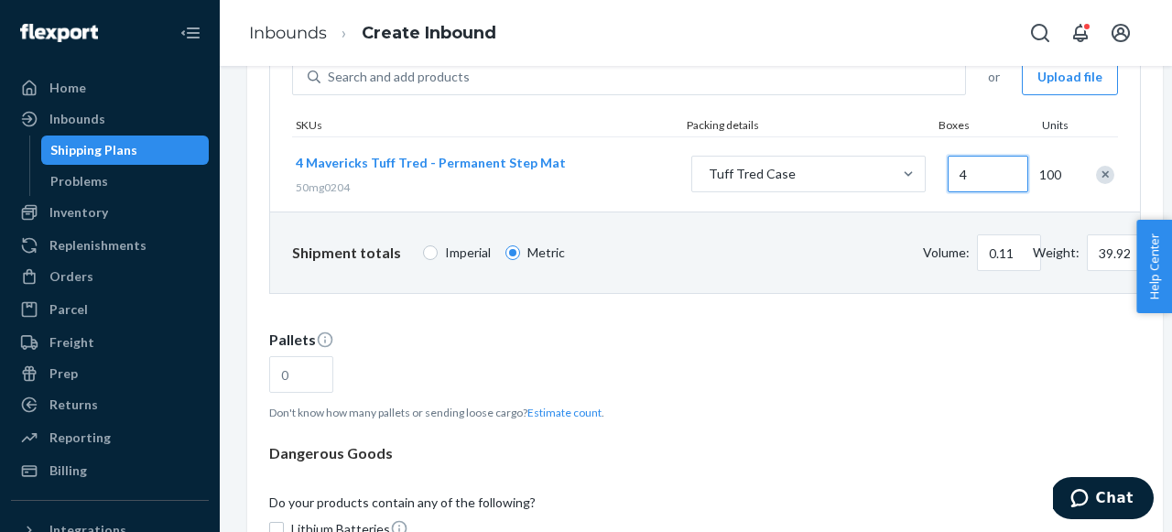
type input "40"
type input "1.06"
type input "399.16"
type input "40"
click at [988, 337] on div "Pallets" at bounding box center [705, 344] width 872 height 26
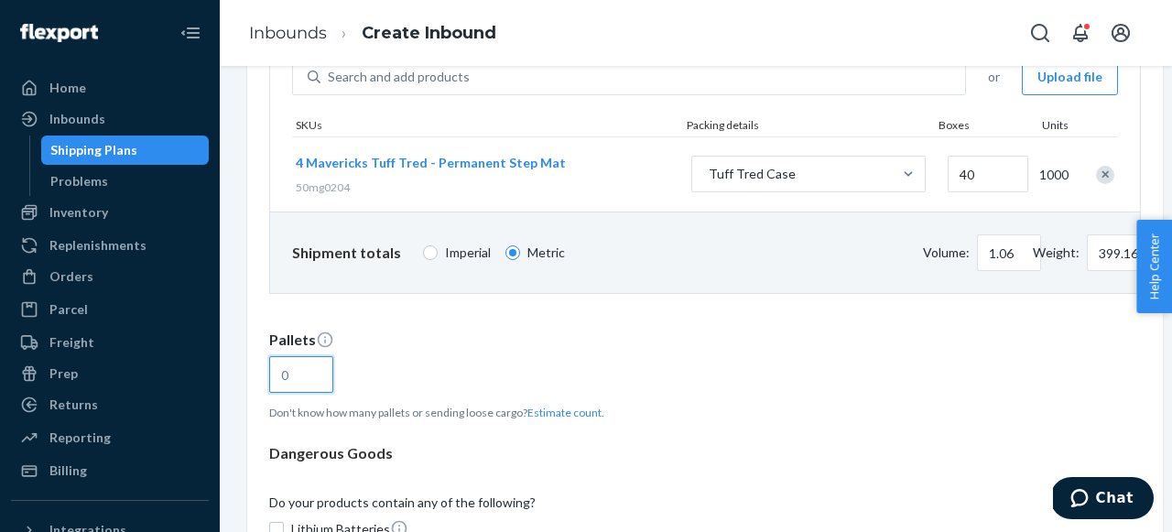
click at [333, 356] on input "text" at bounding box center [301, 374] width 64 height 37
click at [302, 377] on input "text" at bounding box center [301, 374] width 64 height 37
type input "1"
click at [671, 431] on div "Provide shipment and product information in one of the following formats: By pr…" at bounding box center [705, 195] width 872 height 482
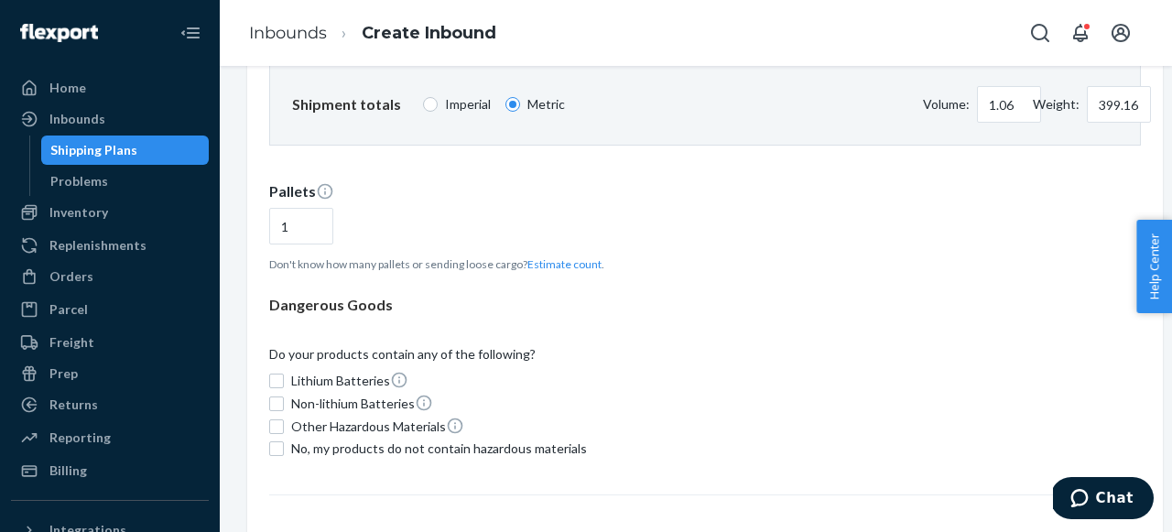
scroll to position [398, 0]
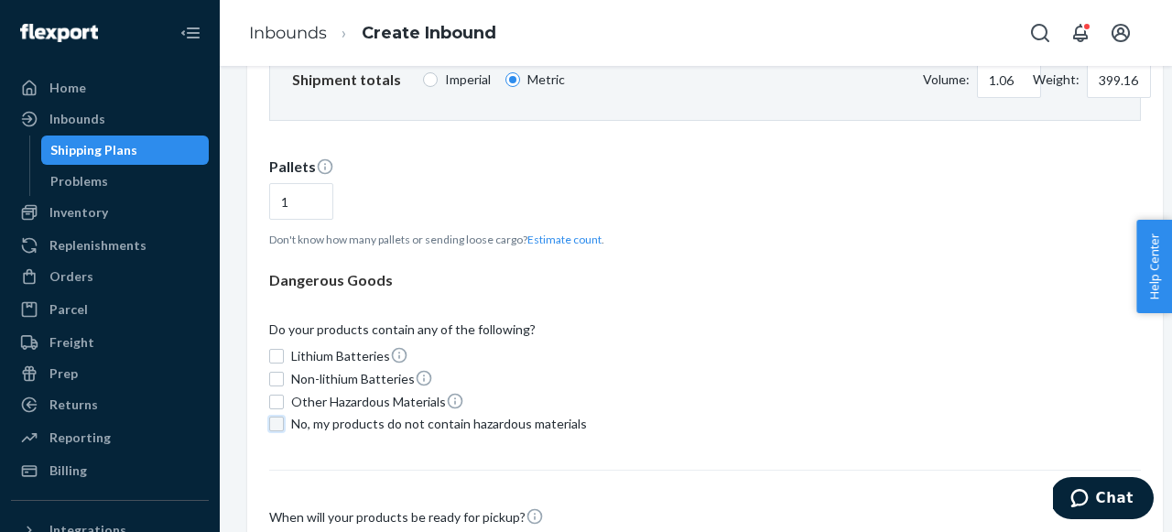
click at [273, 425] on input "No, my products do not contain hazardous materials" at bounding box center [276, 424] width 15 height 15
checkbox input "true"
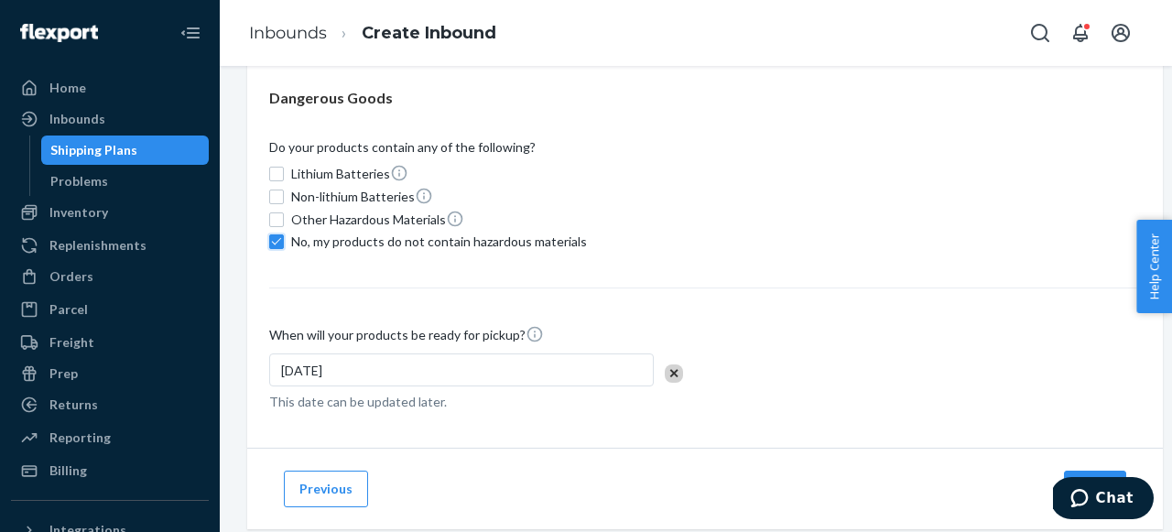
scroll to position [591, 0]
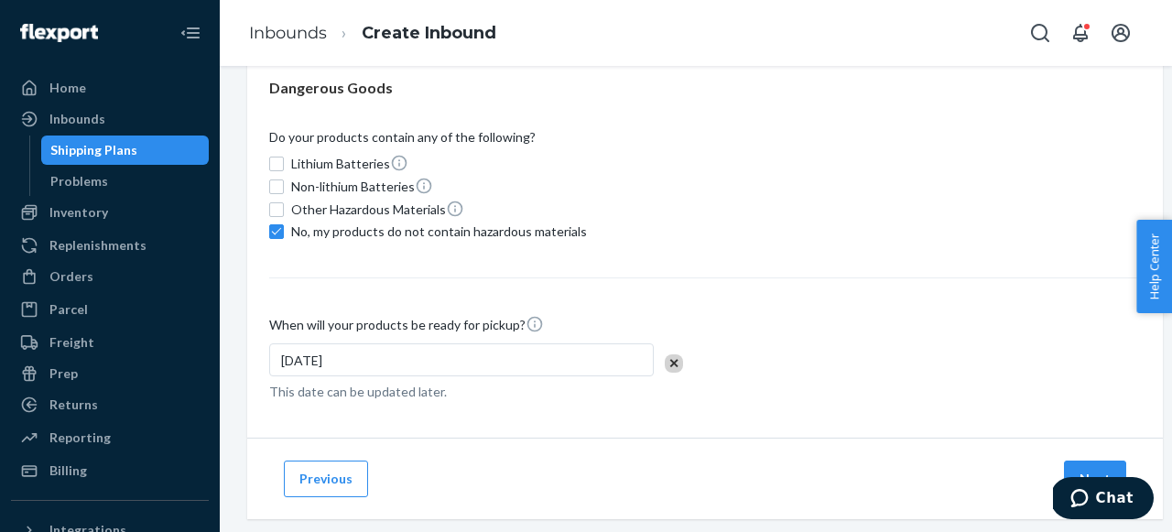
click at [469, 365] on div "[DATE]" at bounding box center [461, 359] width 385 height 33
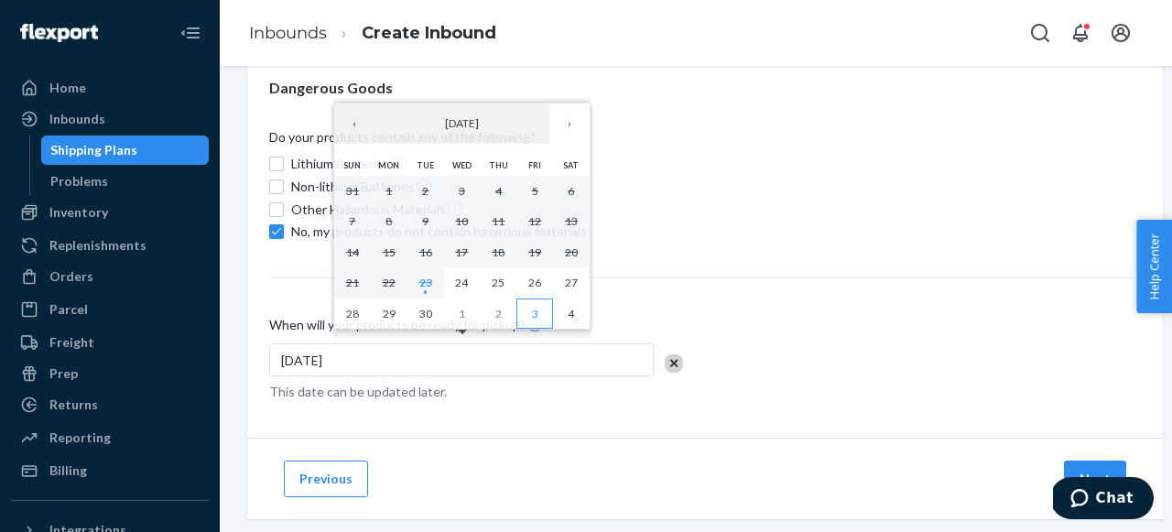
click at [532, 318] on abbr "3" at bounding box center [535, 314] width 6 height 14
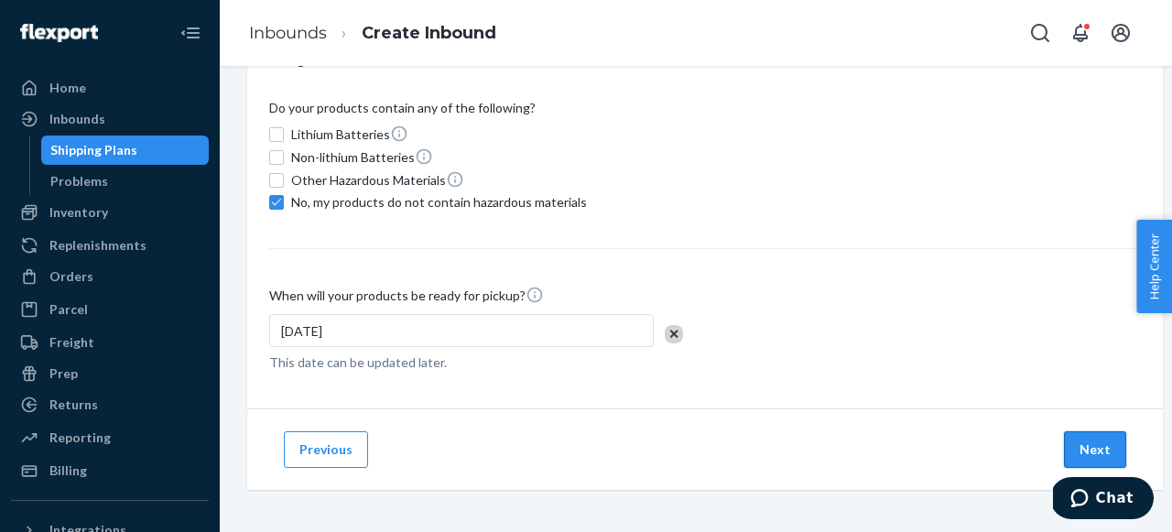
click at [1109, 448] on button "Next" at bounding box center [1095, 449] width 62 height 37
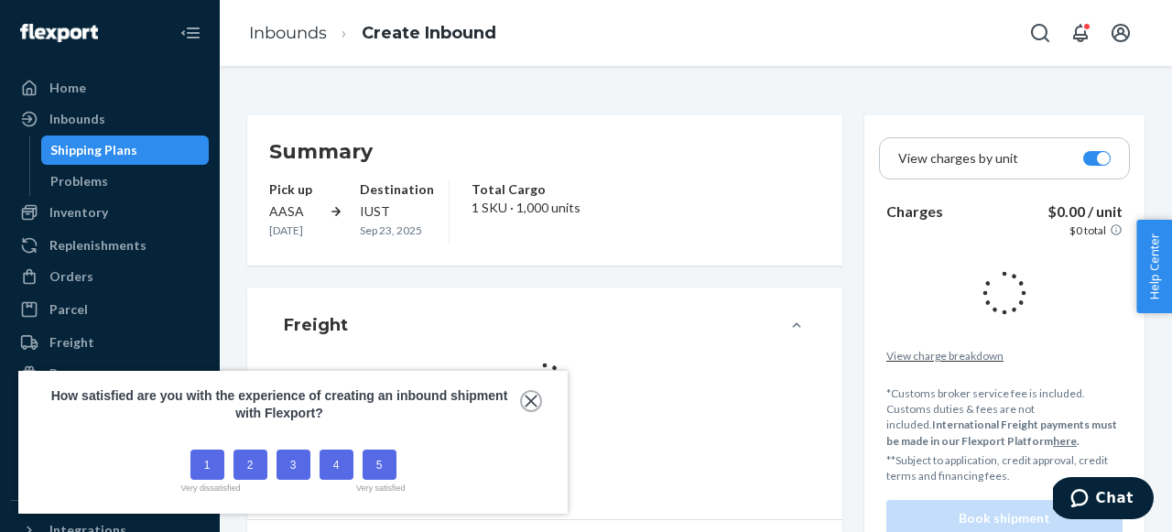
click at [531, 408] on button "close," at bounding box center [531, 401] width 18 height 18
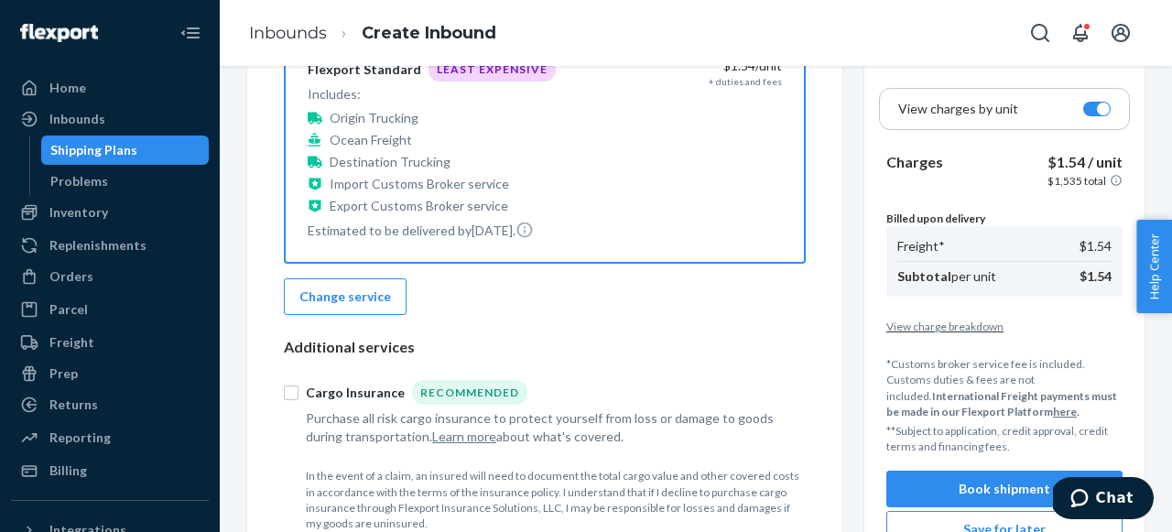
scroll to position [412, 0]
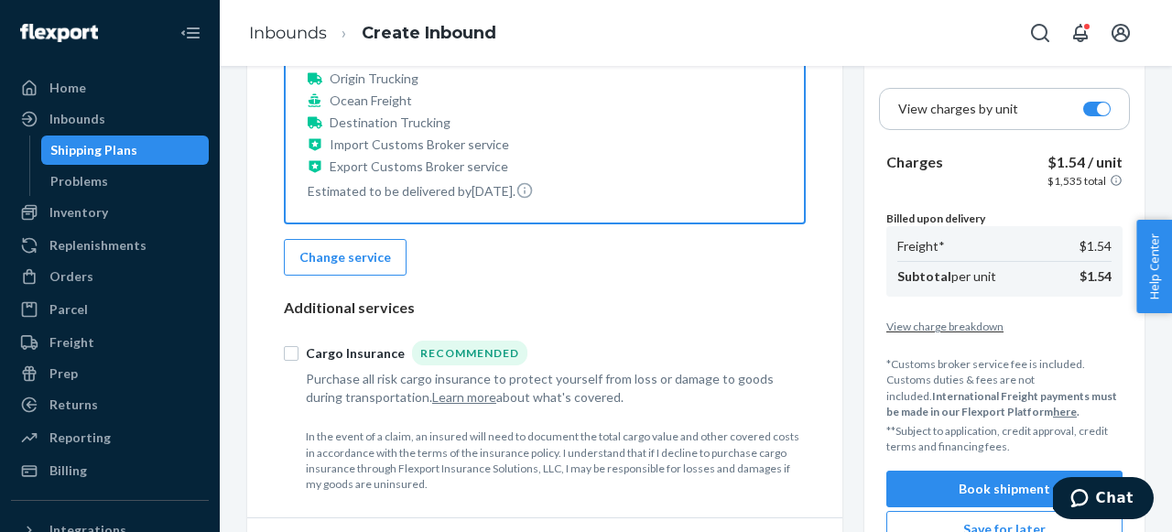
click at [376, 276] on div "Freight service Flexport Standard Least Expensive Includes: Origin Trucking Oce…" at bounding box center [545, 115] width 522 height 336
click at [375, 268] on button "Change service" at bounding box center [345, 257] width 123 height 37
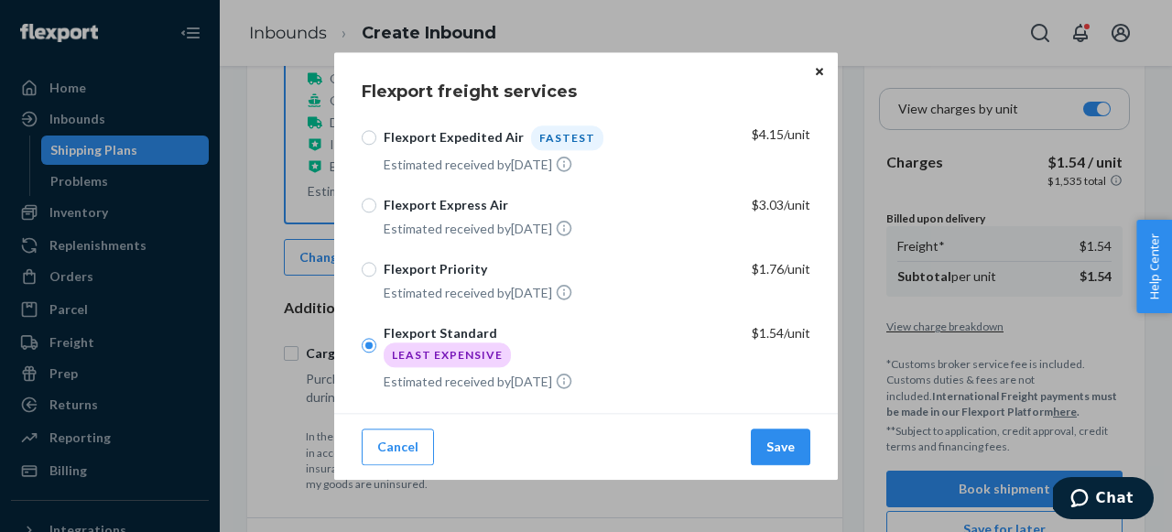
click at [821, 77] on icon "Close" at bounding box center [819, 71] width 7 height 11
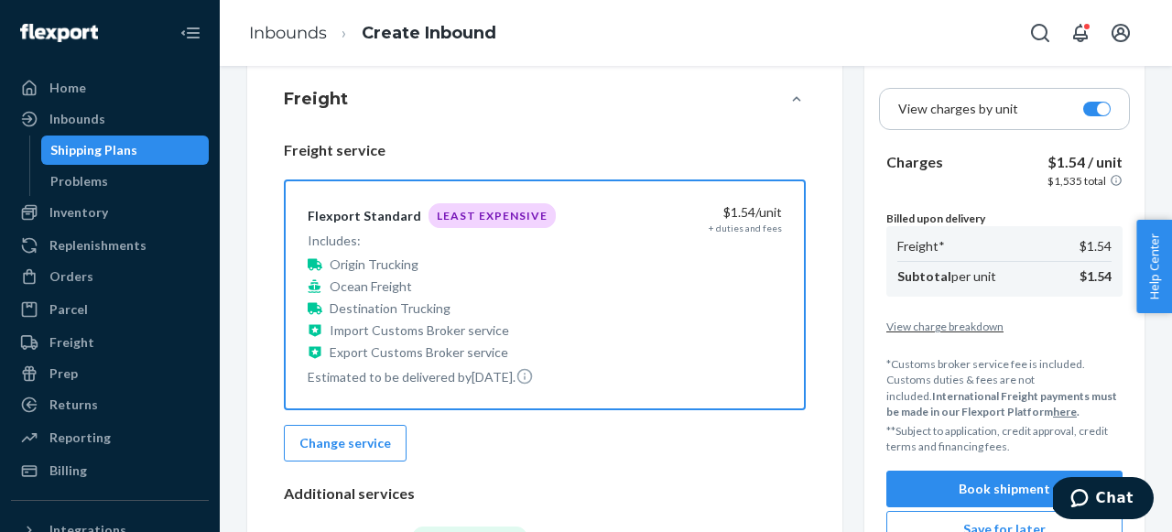
scroll to position [225, 0]
click at [1100, 113] on div at bounding box center [1103, 109] width 13 height 13
checkbox input "false"
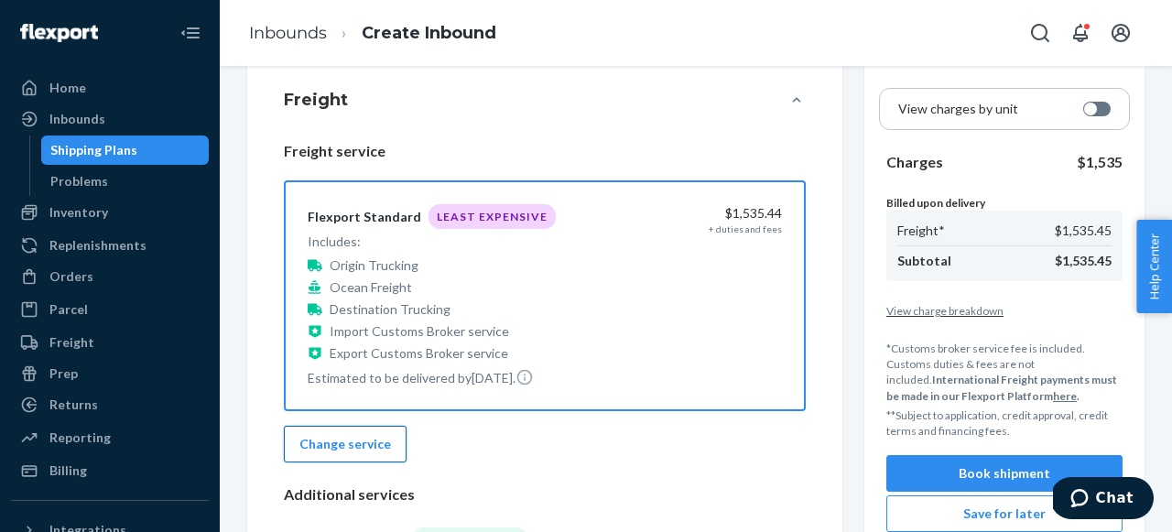
click at [335, 457] on button "Change service" at bounding box center [345, 444] width 123 height 37
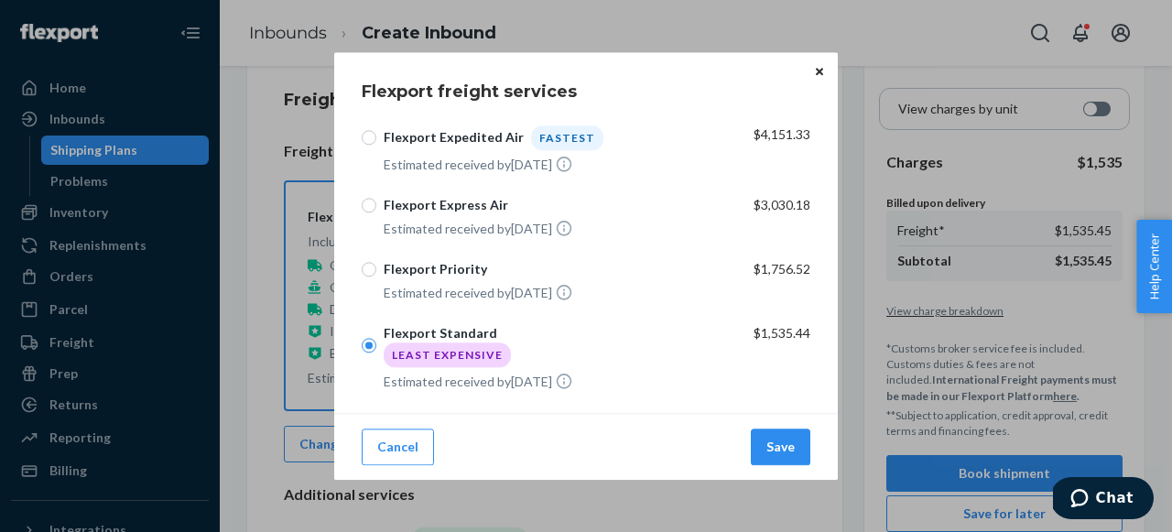
click at [368, 279] on div "Flexport Priority Estimated received by [DATE]" at bounding box center [468, 281] width 212 height 42
click at [368, 267] on input "Flexport Priority" at bounding box center [369, 269] width 15 height 15
radio input "true"
click at [789, 455] on button "Save" at bounding box center [781, 447] width 60 height 37
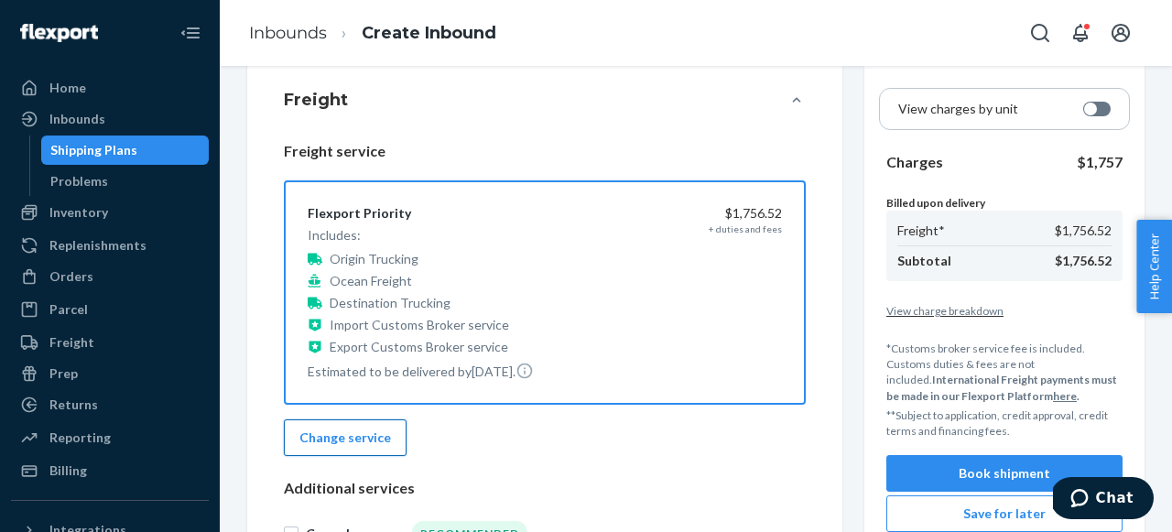
click at [366, 441] on button "Change service" at bounding box center [345, 437] width 123 height 37
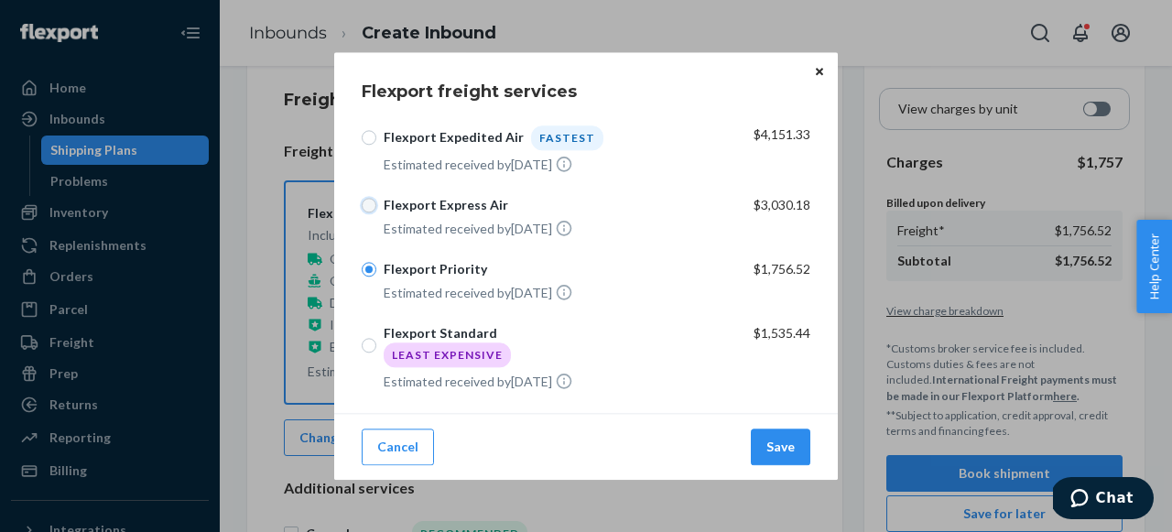
click at [365, 207] on input "Flexport Express Air" at bounding box center [369, 205] width 15 height 15
radio input "true"
click at [770, 445] on button "Save" at bounding box center [781, 447] width 60 height 37
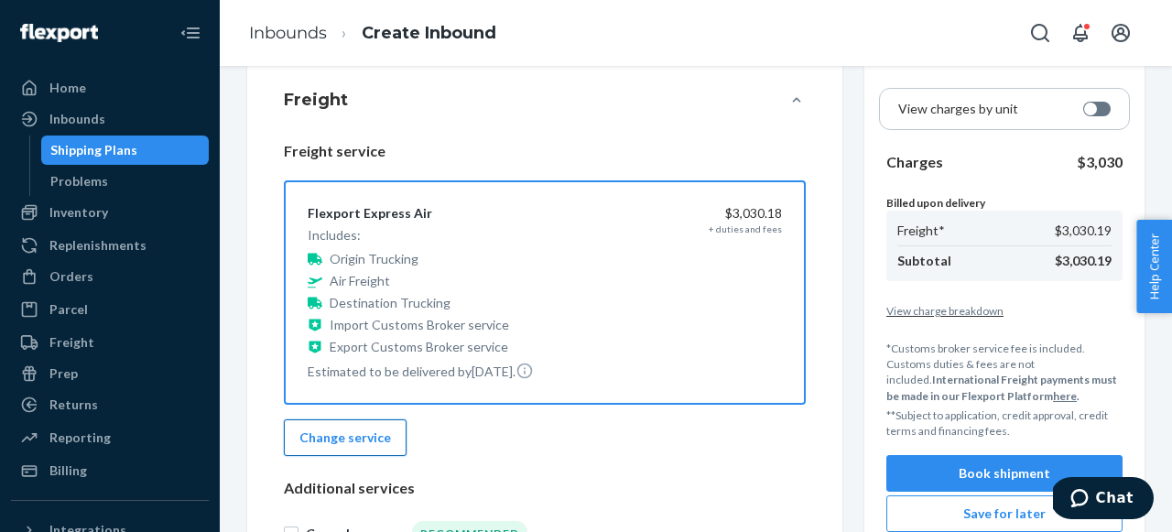
click at [331, 439] on button "Change service" at bounding box center [345, 437] width 123 height 37
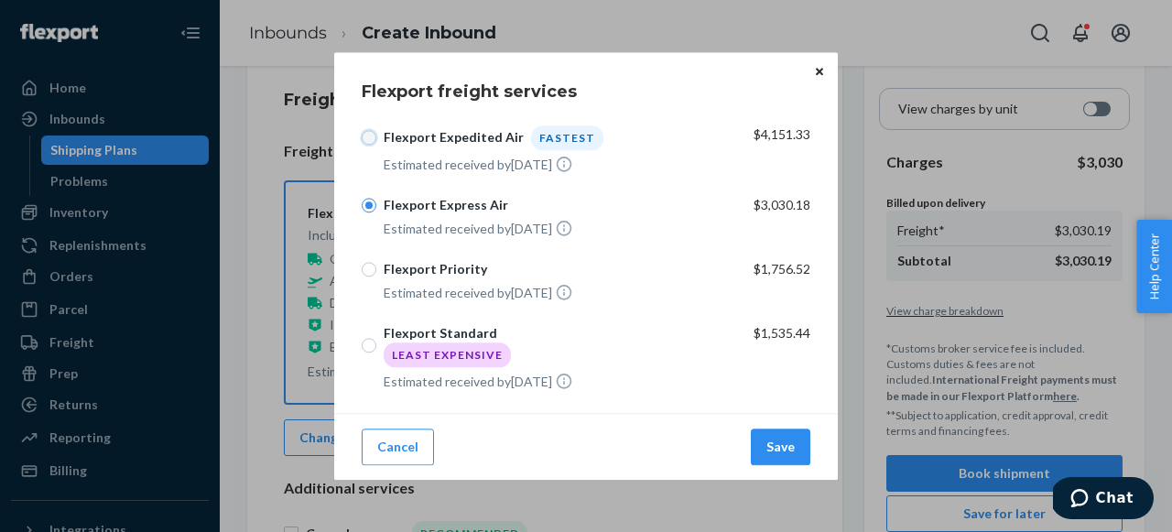
click at [369, 137] on input "Flexport Expedited Air Fastest" at bounding box center [369, 137] width 15 height 15
radio input "true"
click at [358, 340] on div "Flexport freight services Flexport Expedited Air Fastest Estimated received by …" at bounding box center [586, 266] width 504 height 428
click at [372, 347] on input "Flexport Standard Least Expensive" at bounding box center [369, 346] width 15 height 15
radio input "true"
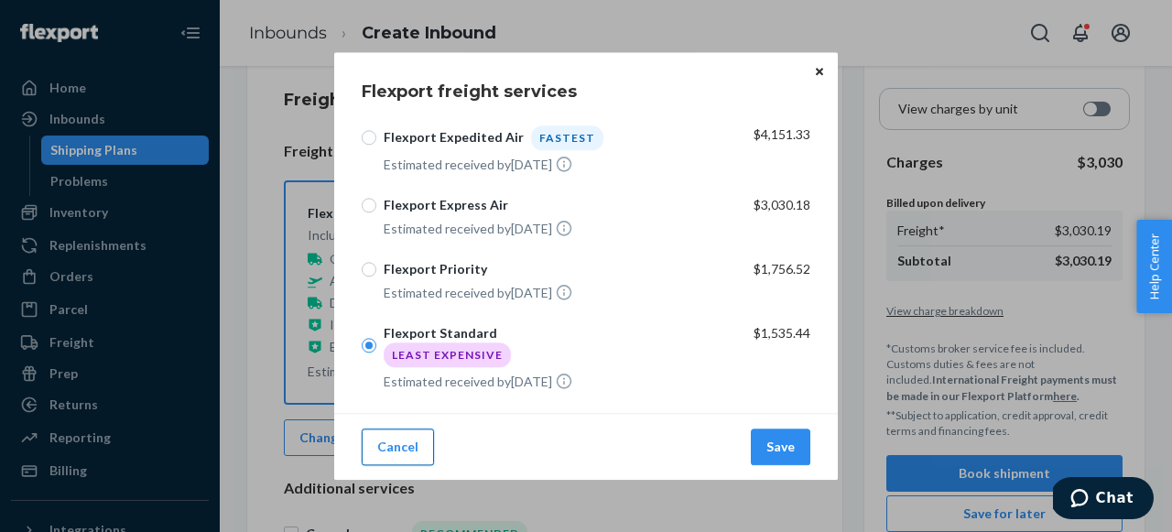
click at [397, 445] on button "Cancel" at bounding box center [398, 447] width 72 height 37
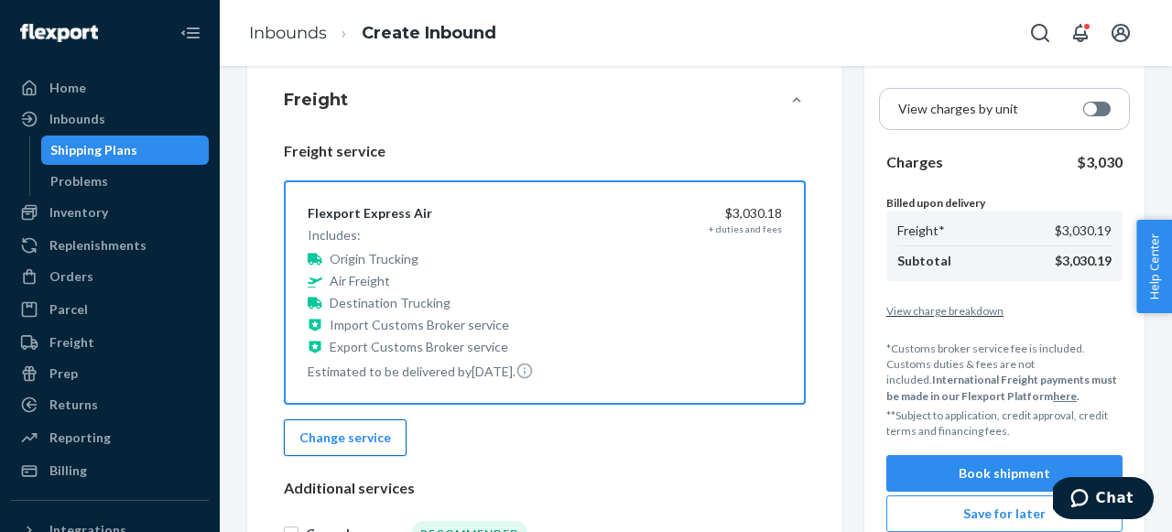
click at [372, 439] on button "Change service" at bounding box center [345, 437] width 123 height 37
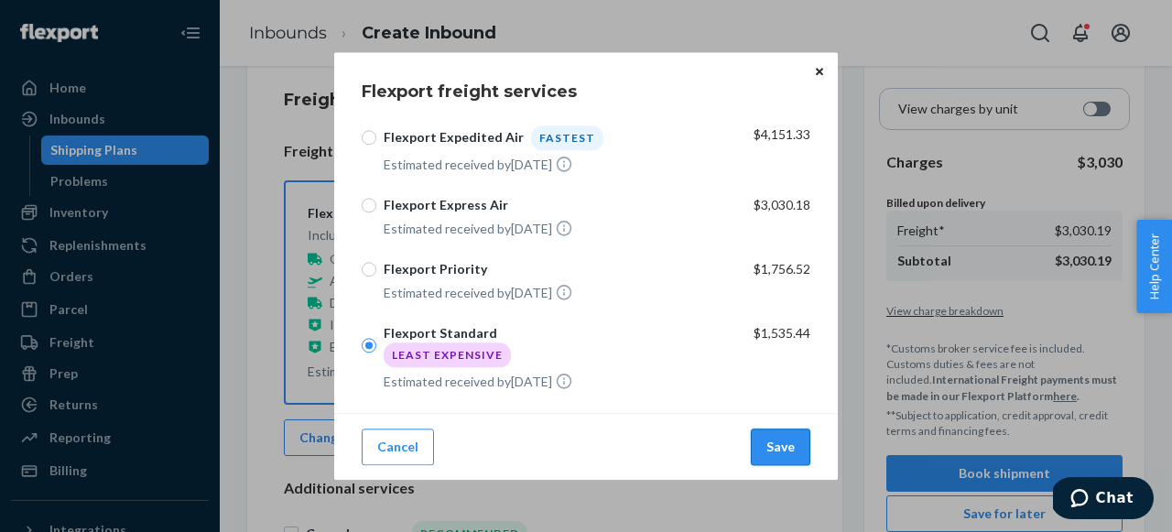
click at [779, 447] on button "Save" at bounding box center [781, 447] width 60 height 37
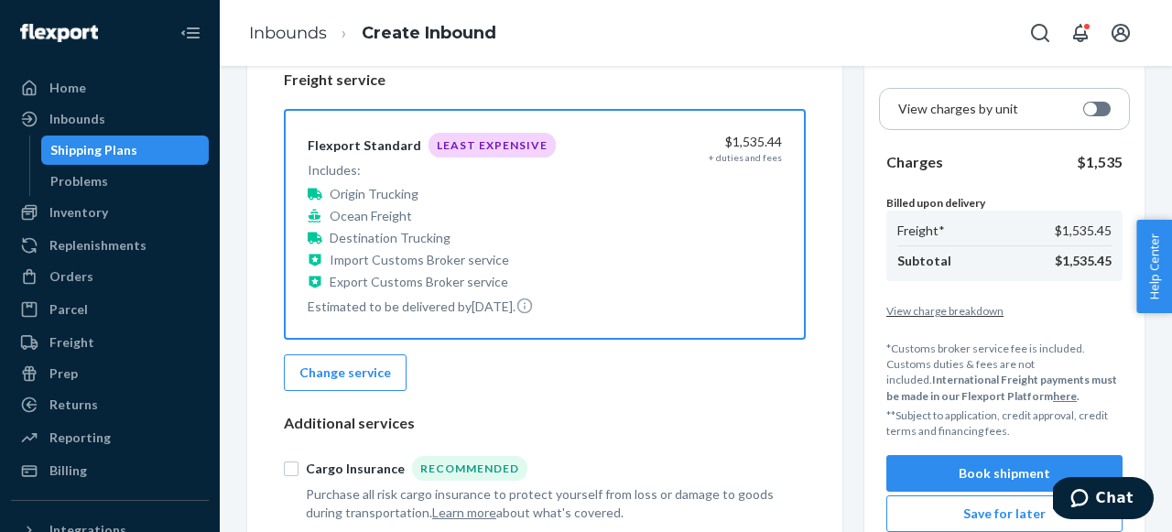
scroll to position [304, 0]
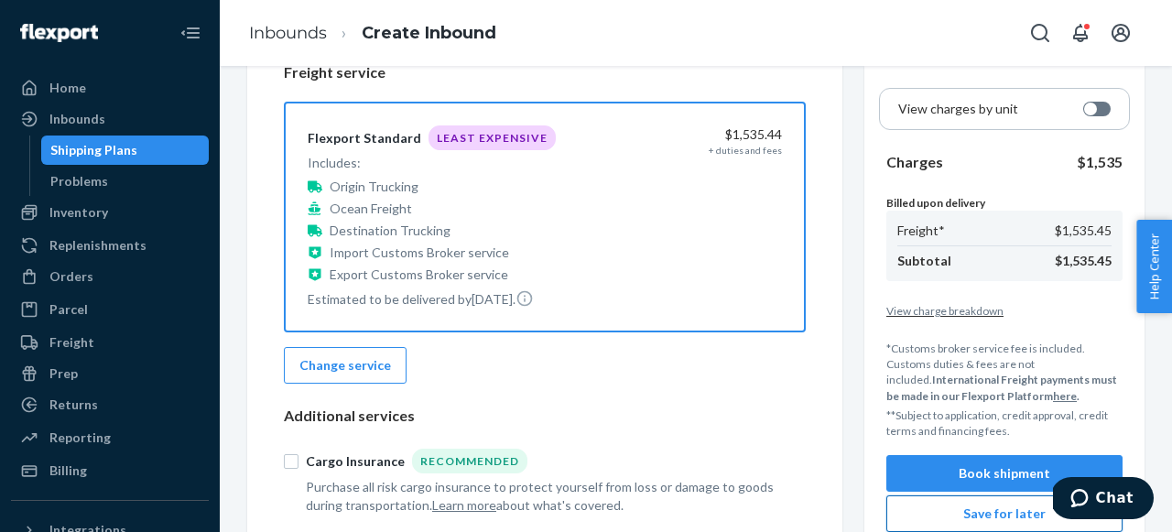
click at [966, 507] on button "Save for later" at bounding box center [1005, 513] width 236 height 37
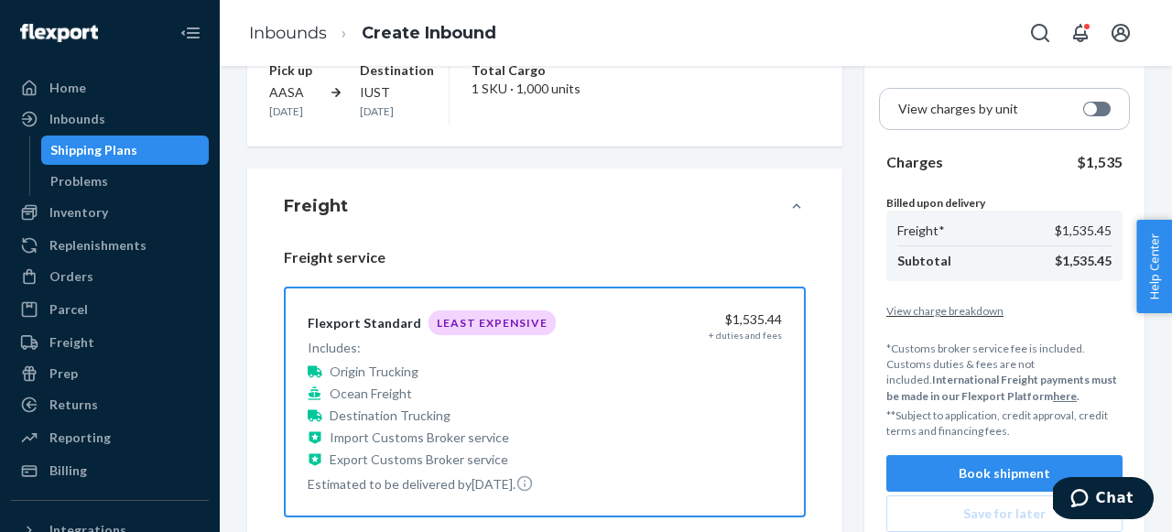
scroll to position [0, 0]
